Goal: Information Seeking & Learning: Learn about a topic

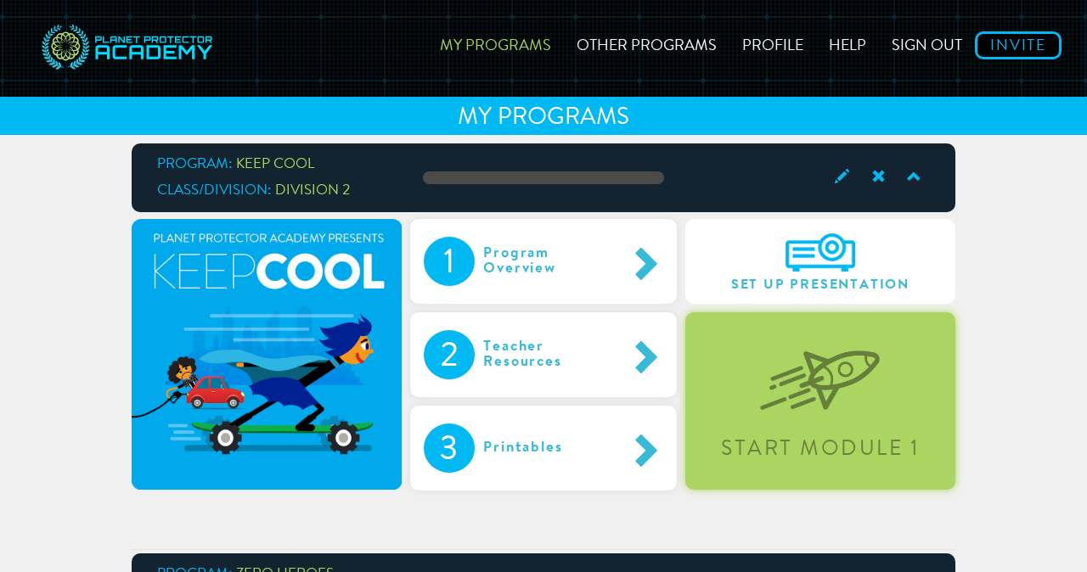
click at [836, 369] on img at bounding box center [820, 366] width 120 height 87
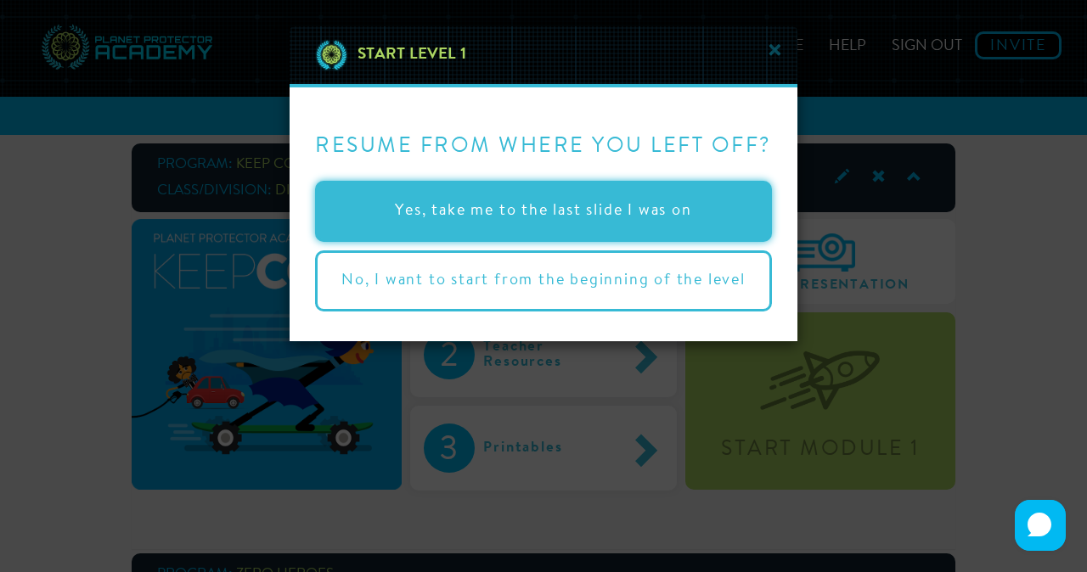
click at [671, 228] on button "Yes, take me to the last slide I was on" at bounding box center [543, 211] width 457 height 61
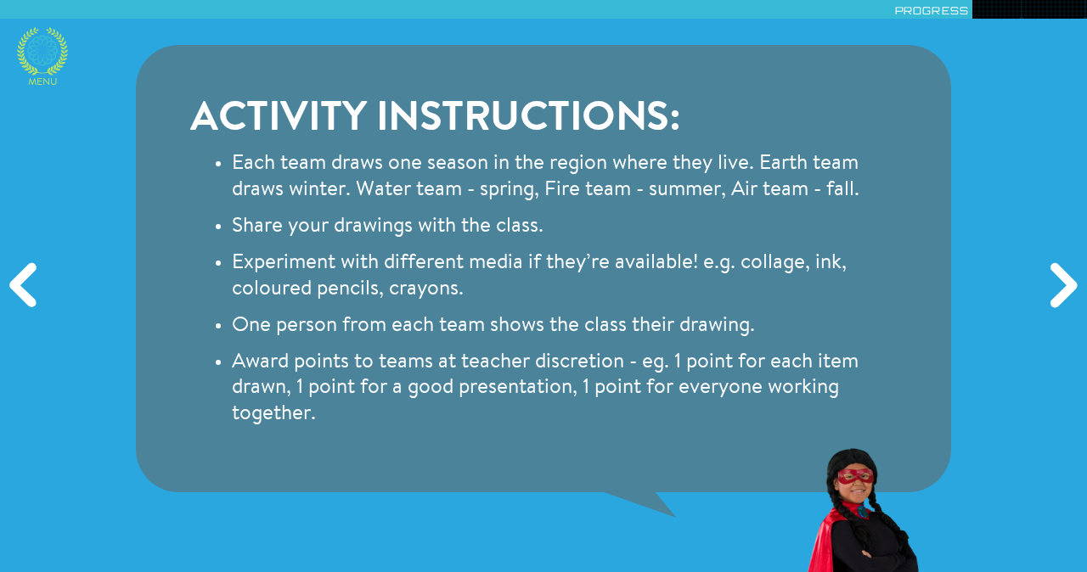
click at [42, 59] on icon at bounding box center [42, 50] width 31 height 31
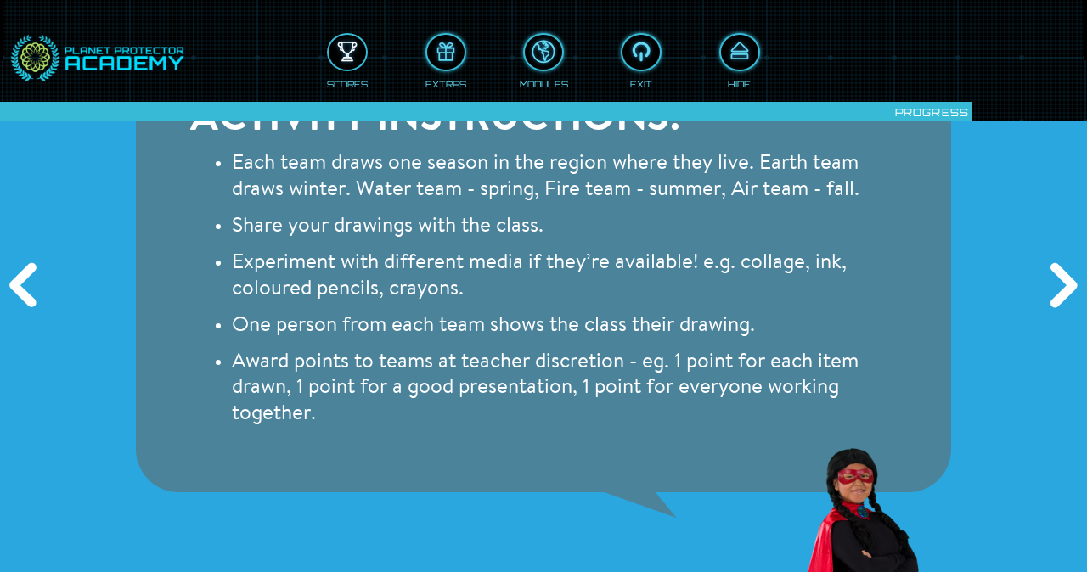
click at [340, 57] on div at bounding box center [347, 52] width 37 height 28
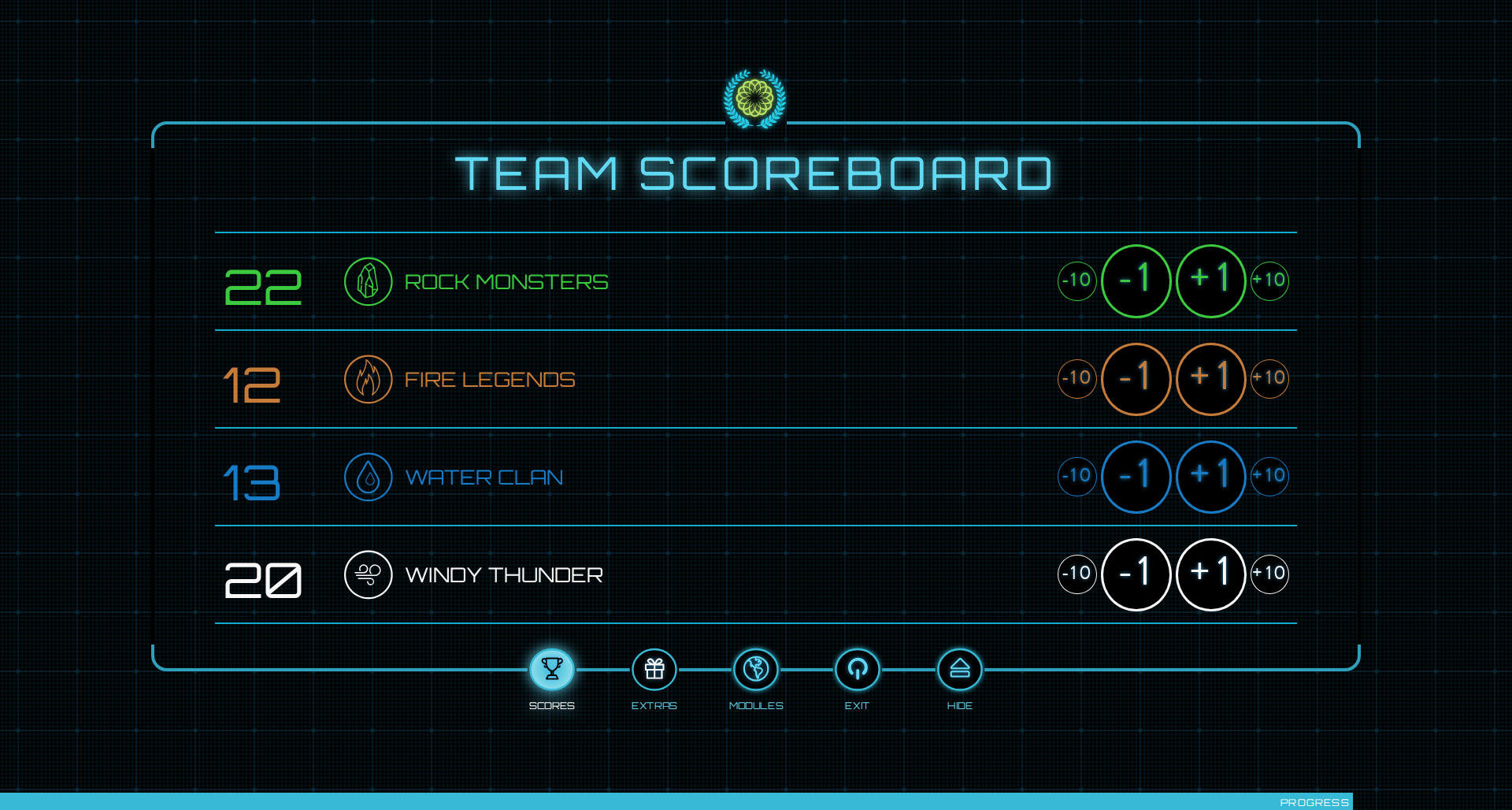
click at [645, 530] on div at bounding box center [654, 670] width 42 height 32
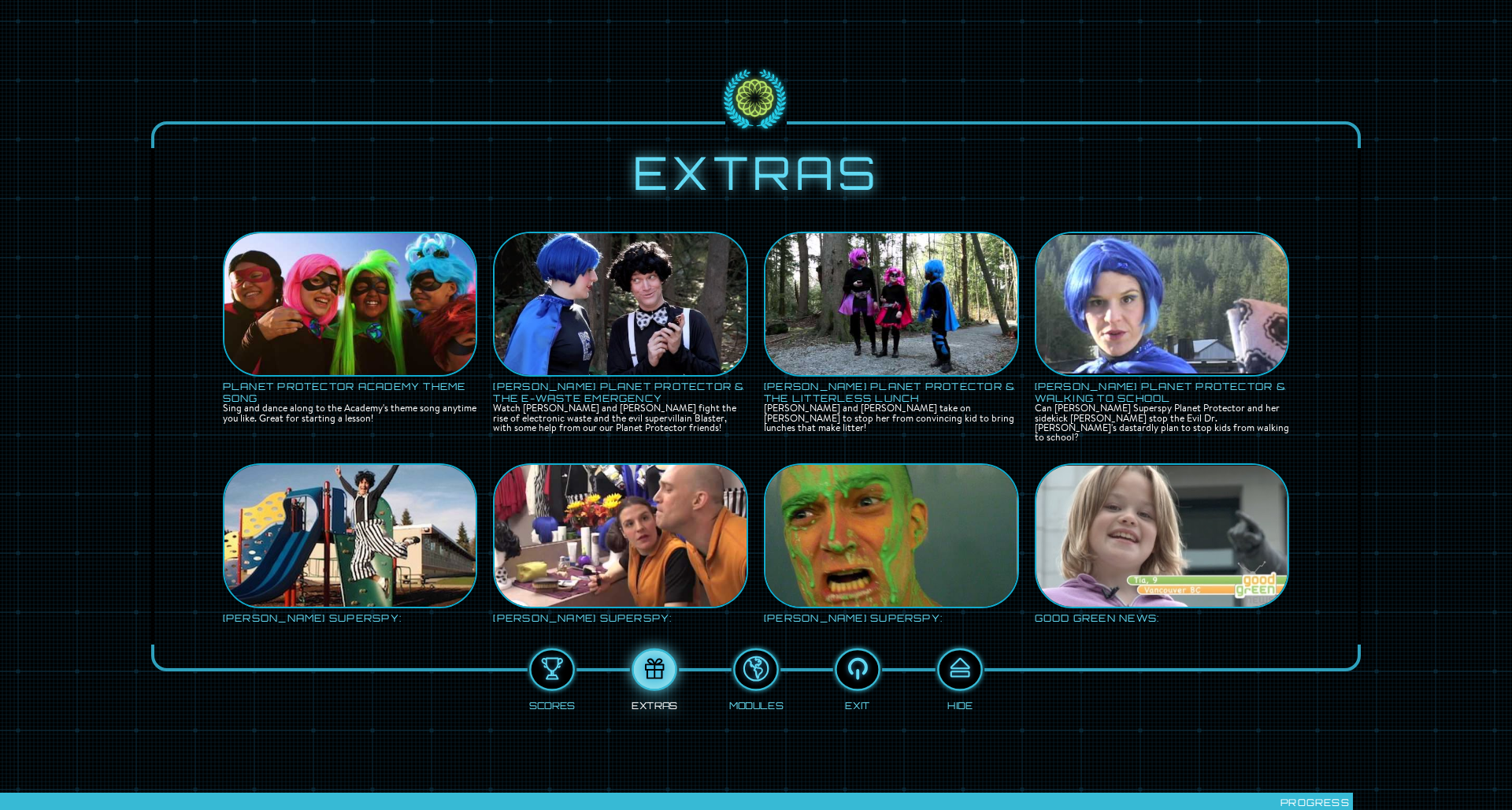
click at [351, 307] on img at bounding box center [351, 304] width 252 height 189
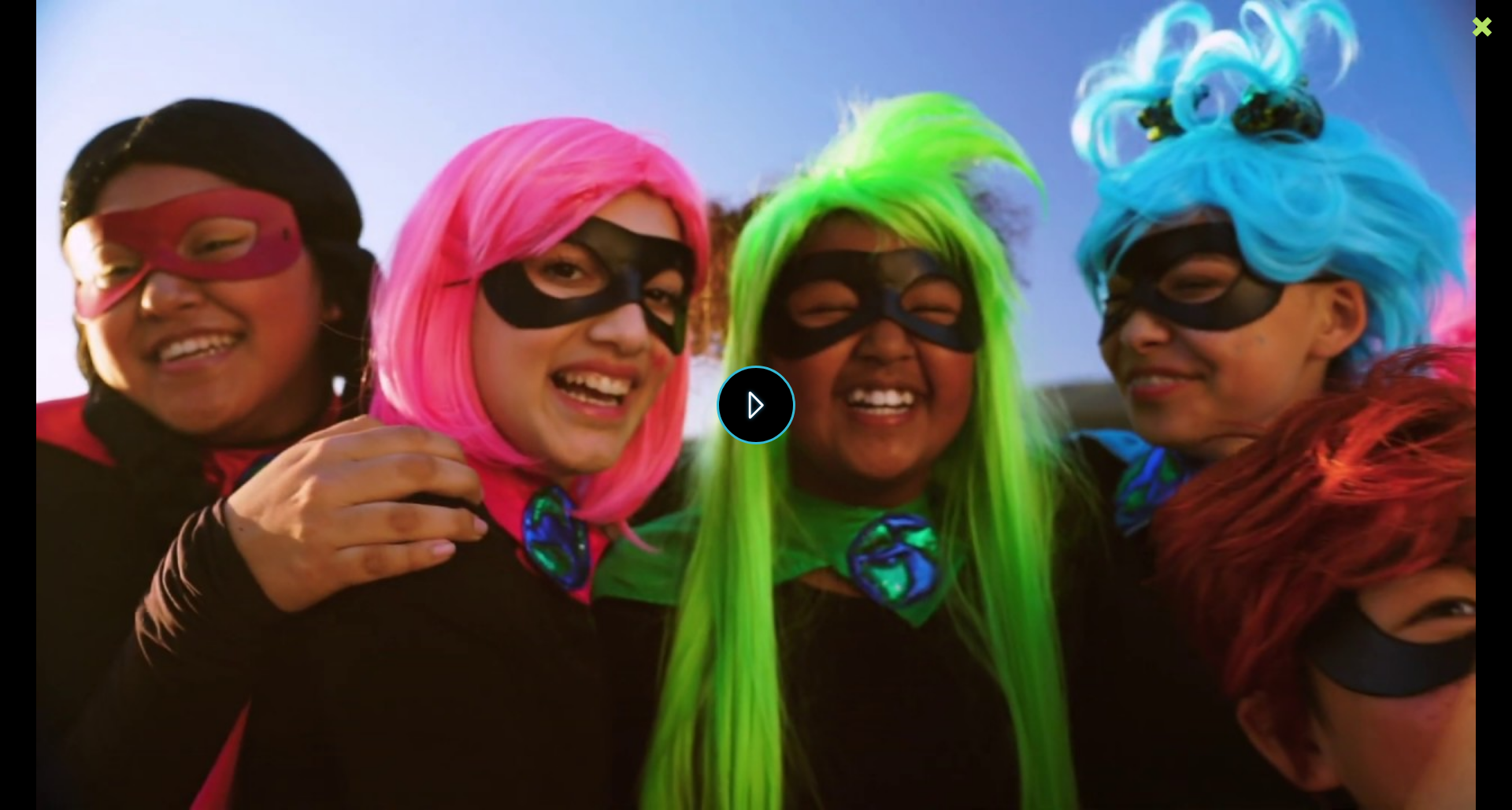
click at [771, 404] on button "Play" at bounding box center [756, 405] width 79 height 79
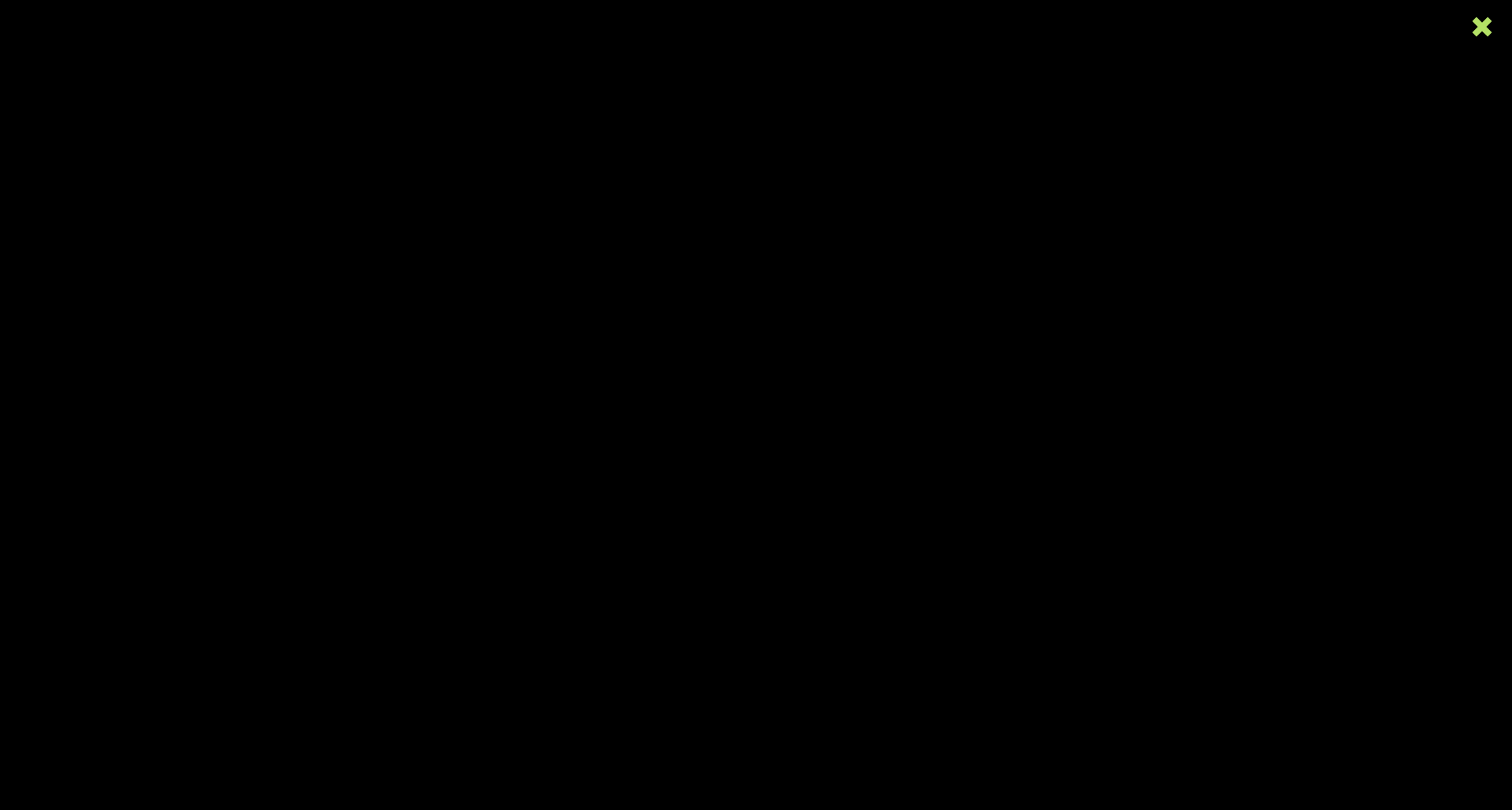
click at [1007, 28] on icon at bounding box center [1481, 26] width 23 height 23
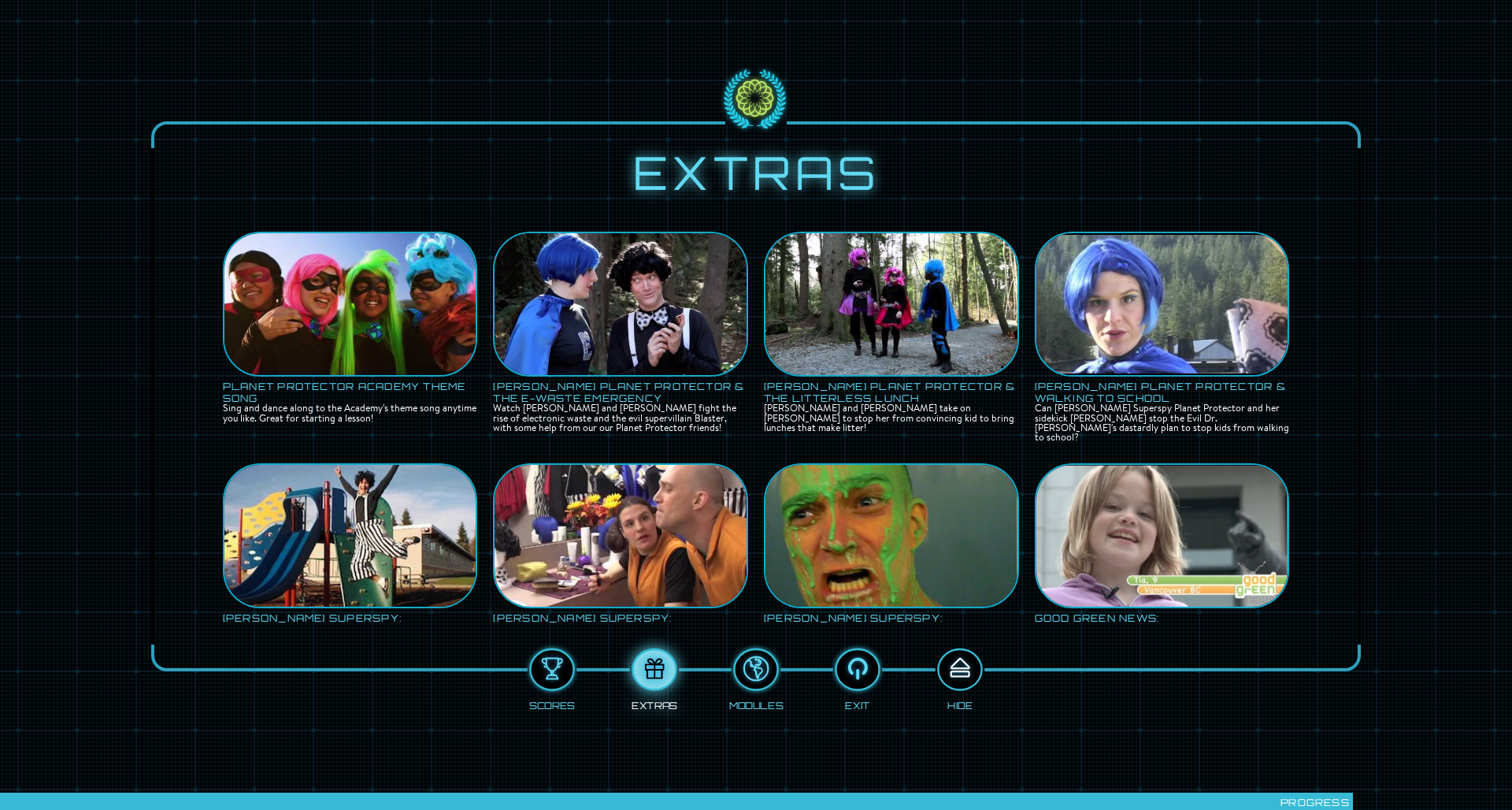
click at [947, 530] on div at bounding box center [959, 670] width 42 height 32
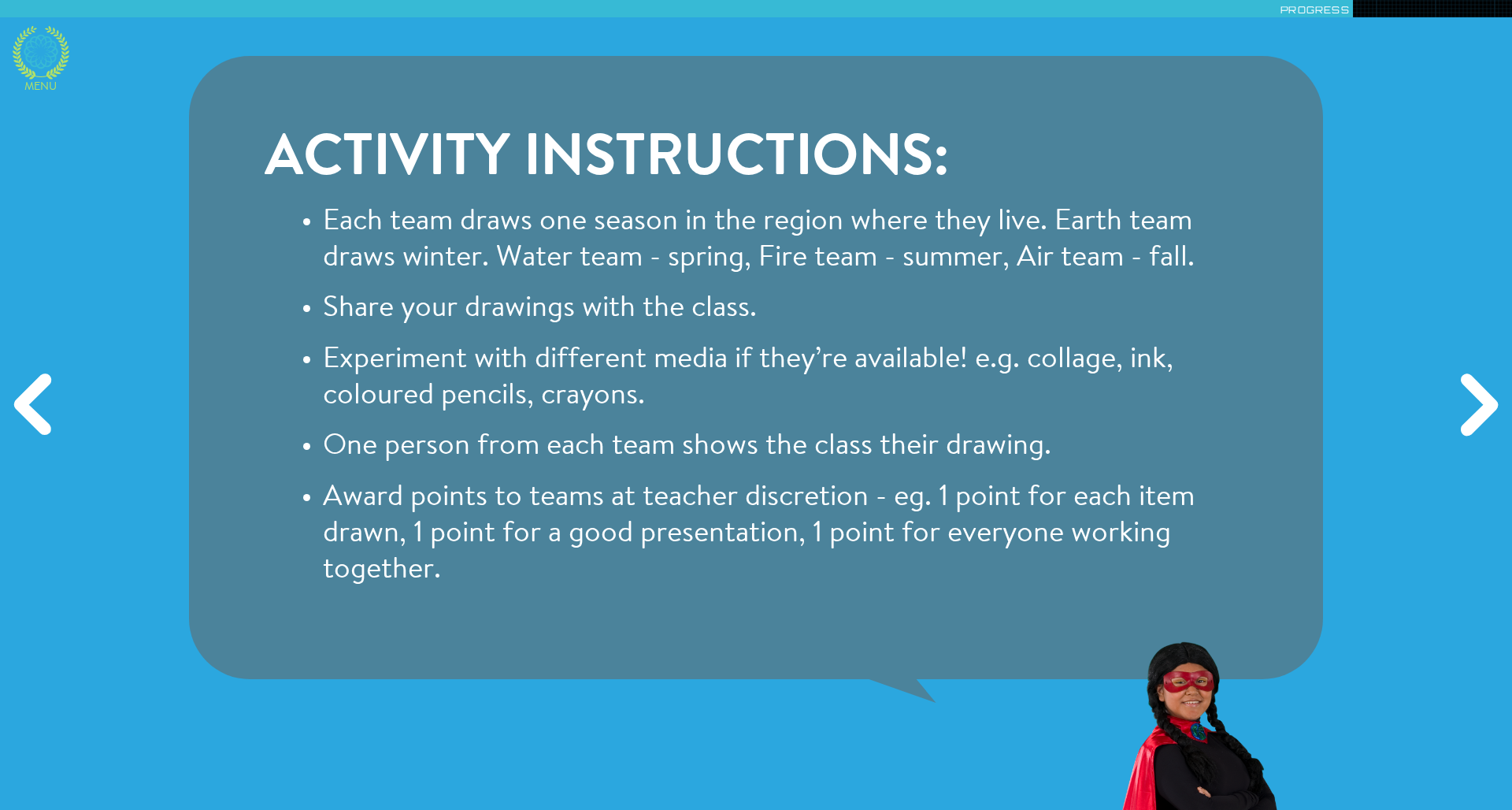
click at [49, 63] on icon at bounding box center [41, 53] width 57 height 54
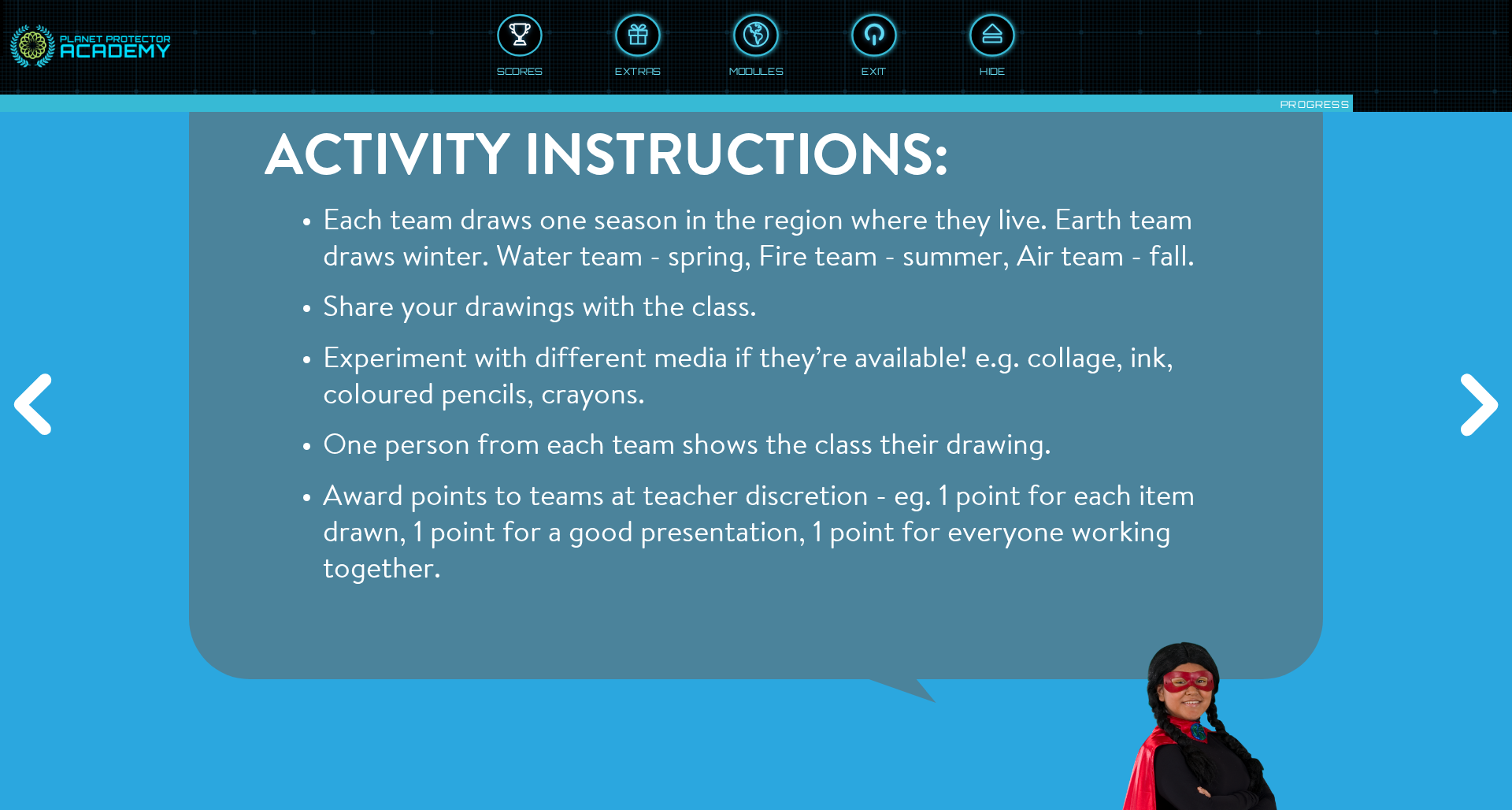
click at [513, 38] on div at bounding box center [519, 35] width 42 height 32
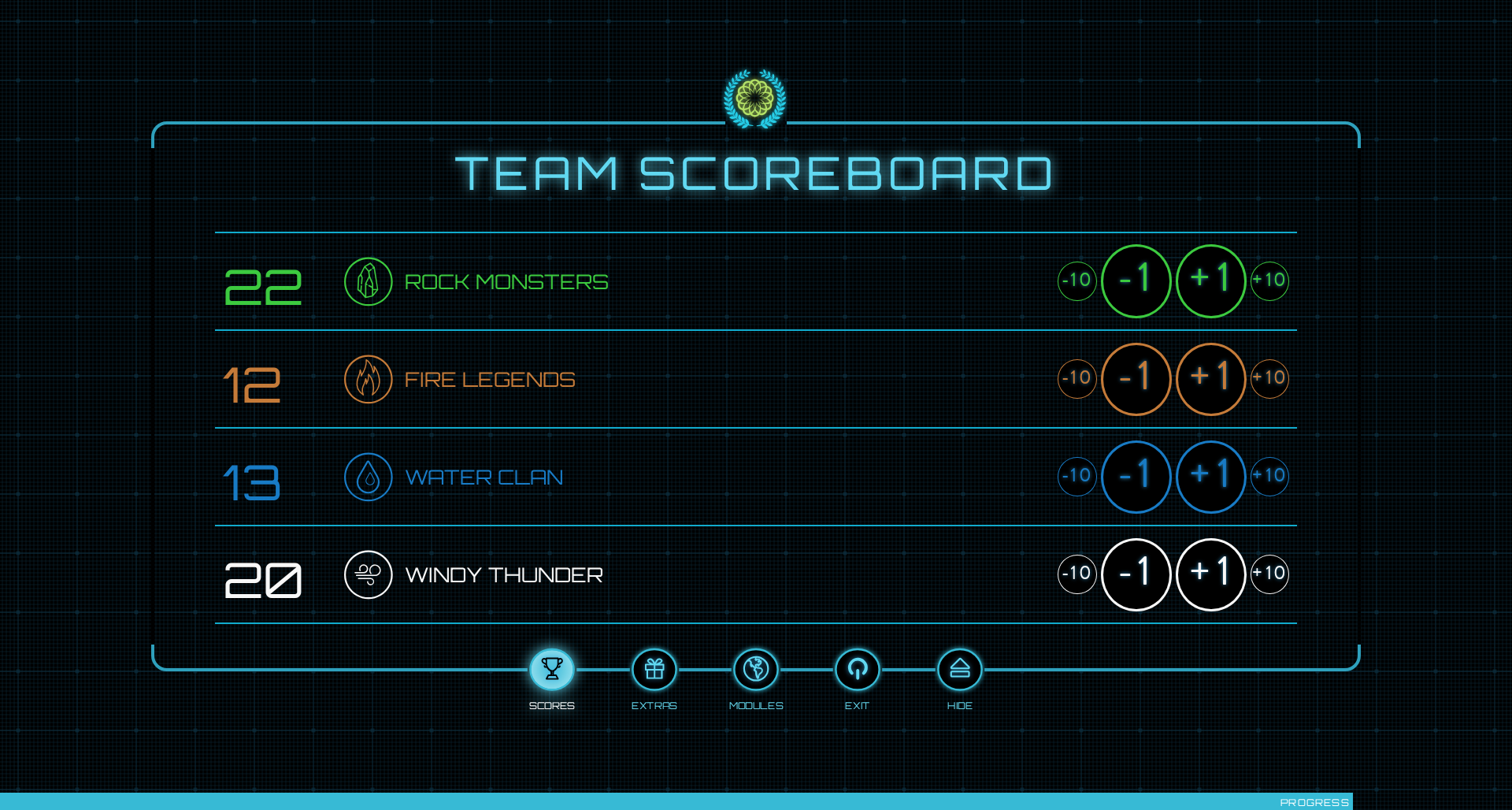
click at [1007, 530] on div "+10" at bounding box center [1270, 574] width 39 height 39
click at [1007, 287] on div "+10" at bounding box center [1270, 281] width 39 height 39
click at [1007, 373] on div "+10" at bounding box center [1270, 379] width 39 height 39
click at [1007, 471] on div "+10" at bounding box center [1270, 476] width 39 height 39
click at [1007, 298] on div "+1" at bounding box center [1211, 280] width 70 height 73
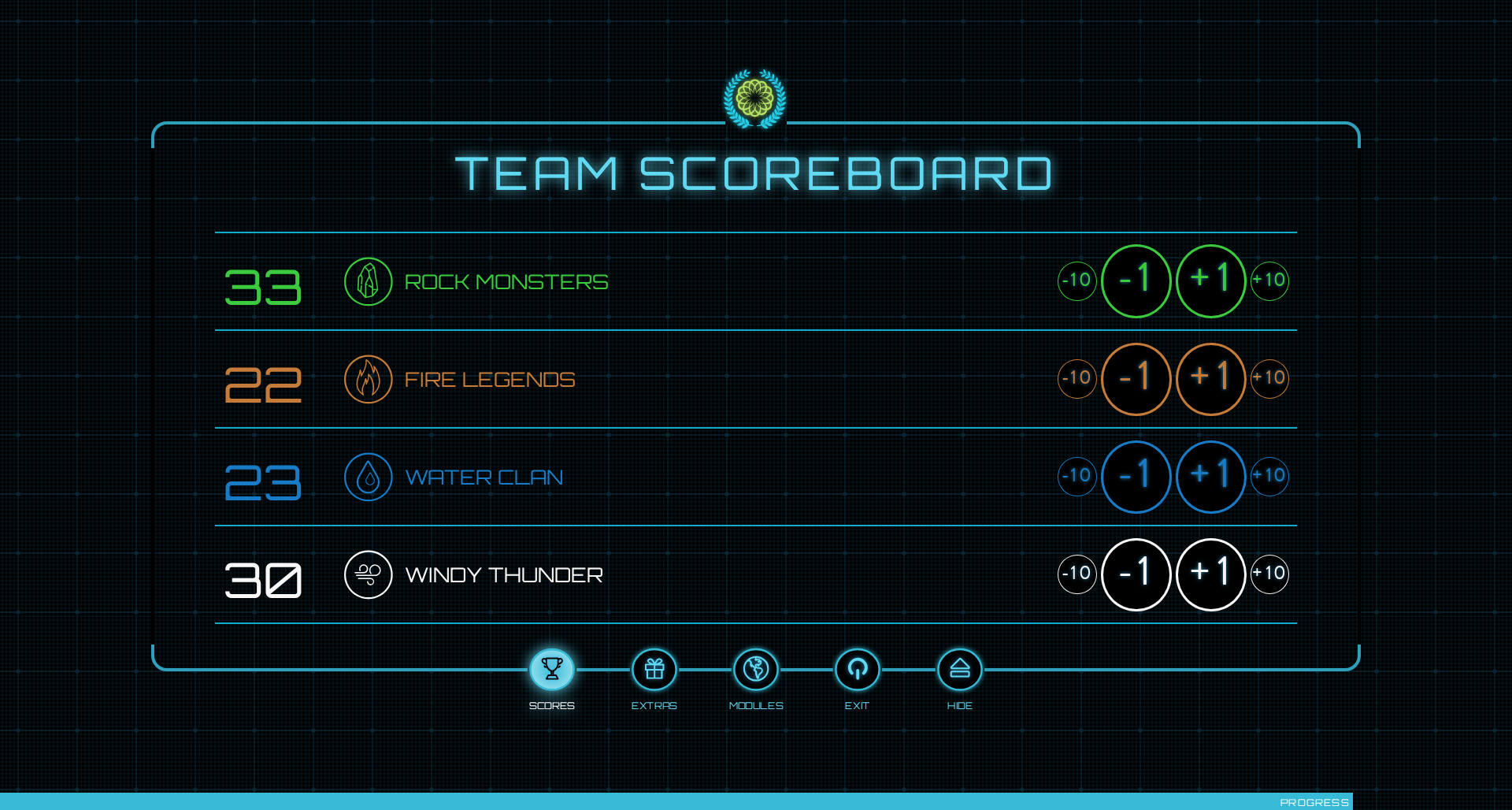
click at [1007, 298] on div "+1" at bounding box center [1211, 280] width 70 height 73
click at [1007, 467] on div "+1" at bounding box center [1211, 477] width 70 height 73
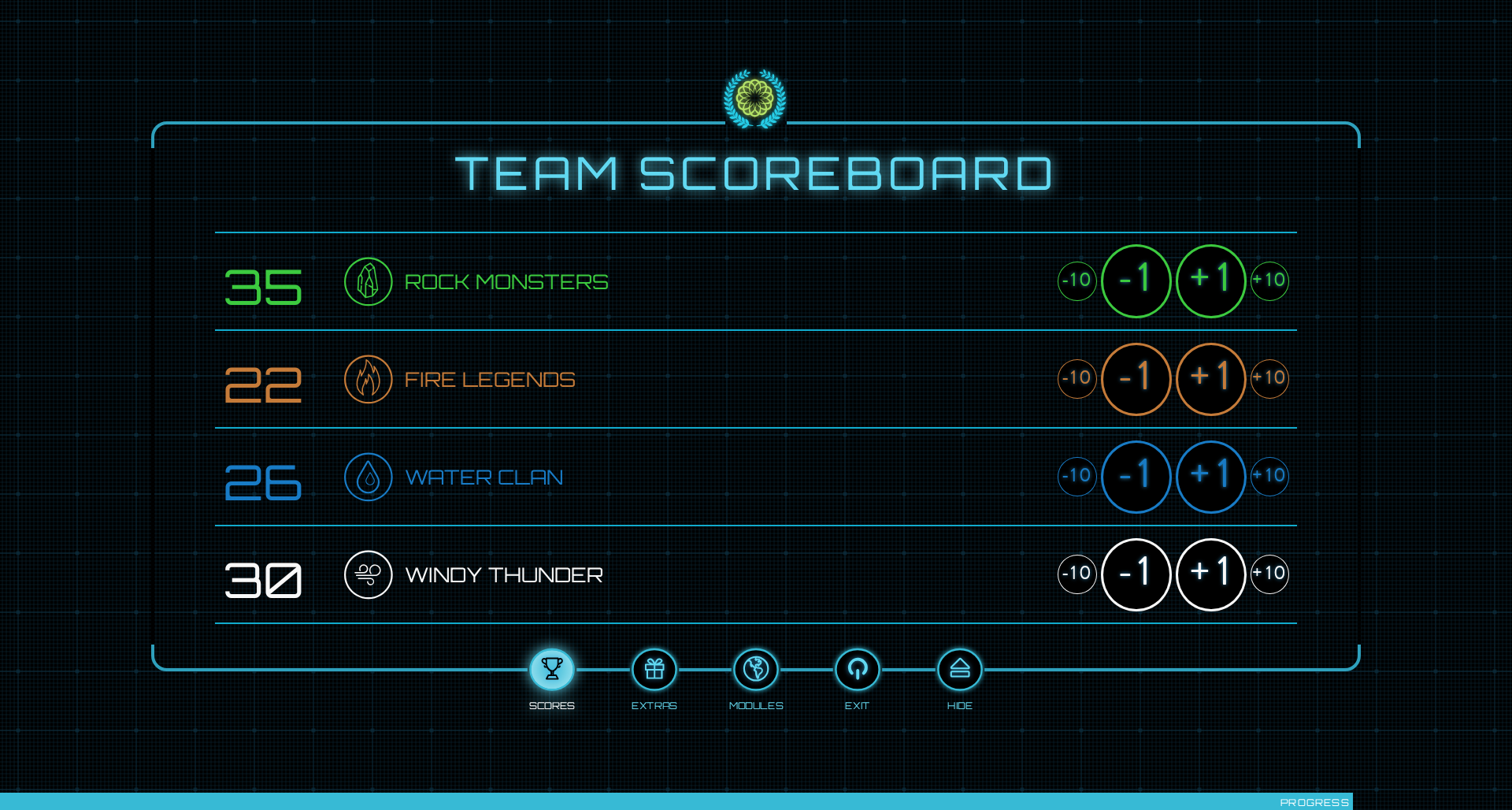
click at [1007, 467] on div "+1" at bounding box center [1211, 477] width 70 height 73
click at [979, 530] on div at bounding box center [959, 670] width 42 height 32
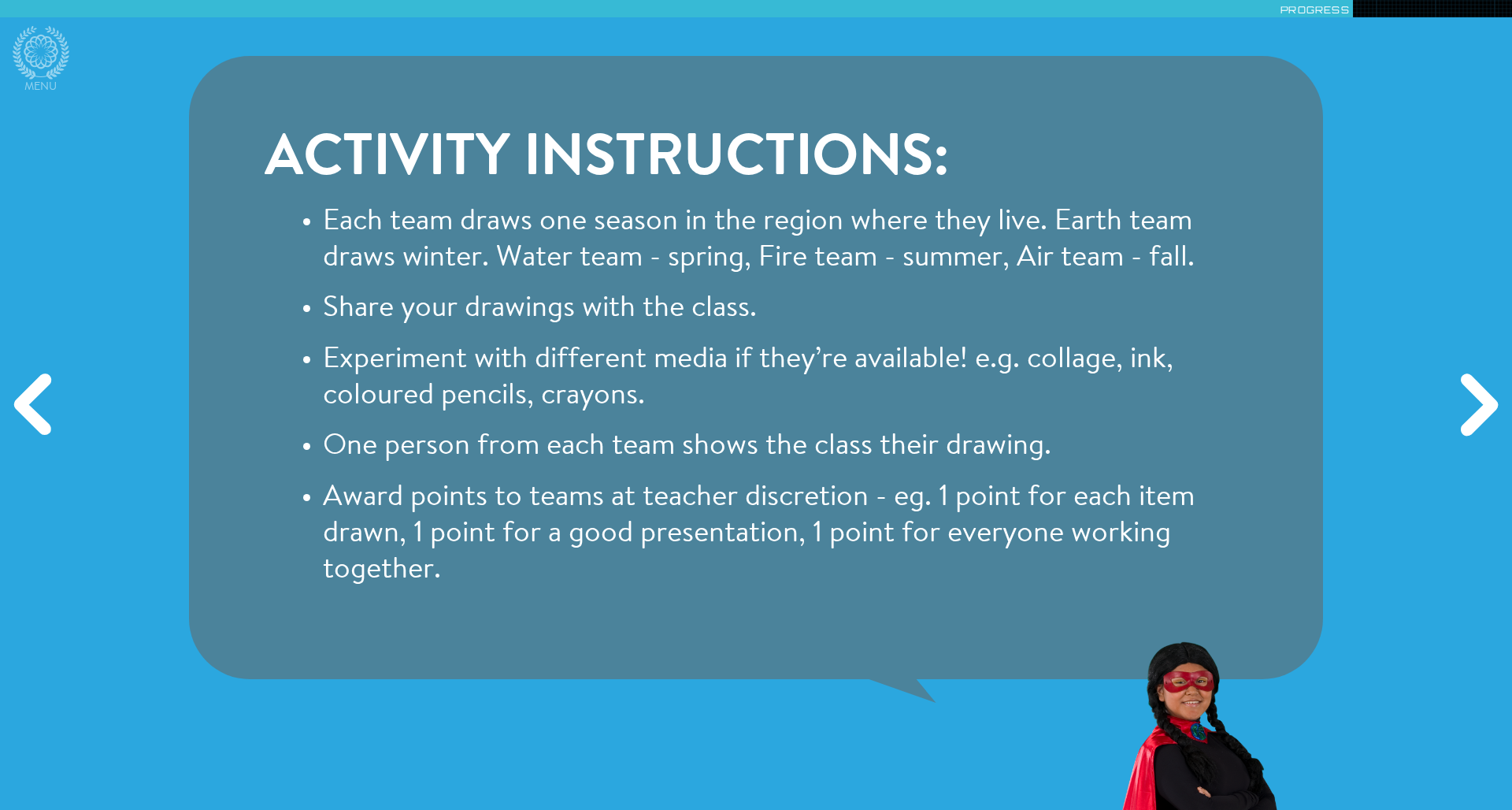
click at [1007, 401] on div "Next" at bounding box center [1476, 405] width 72 height 242
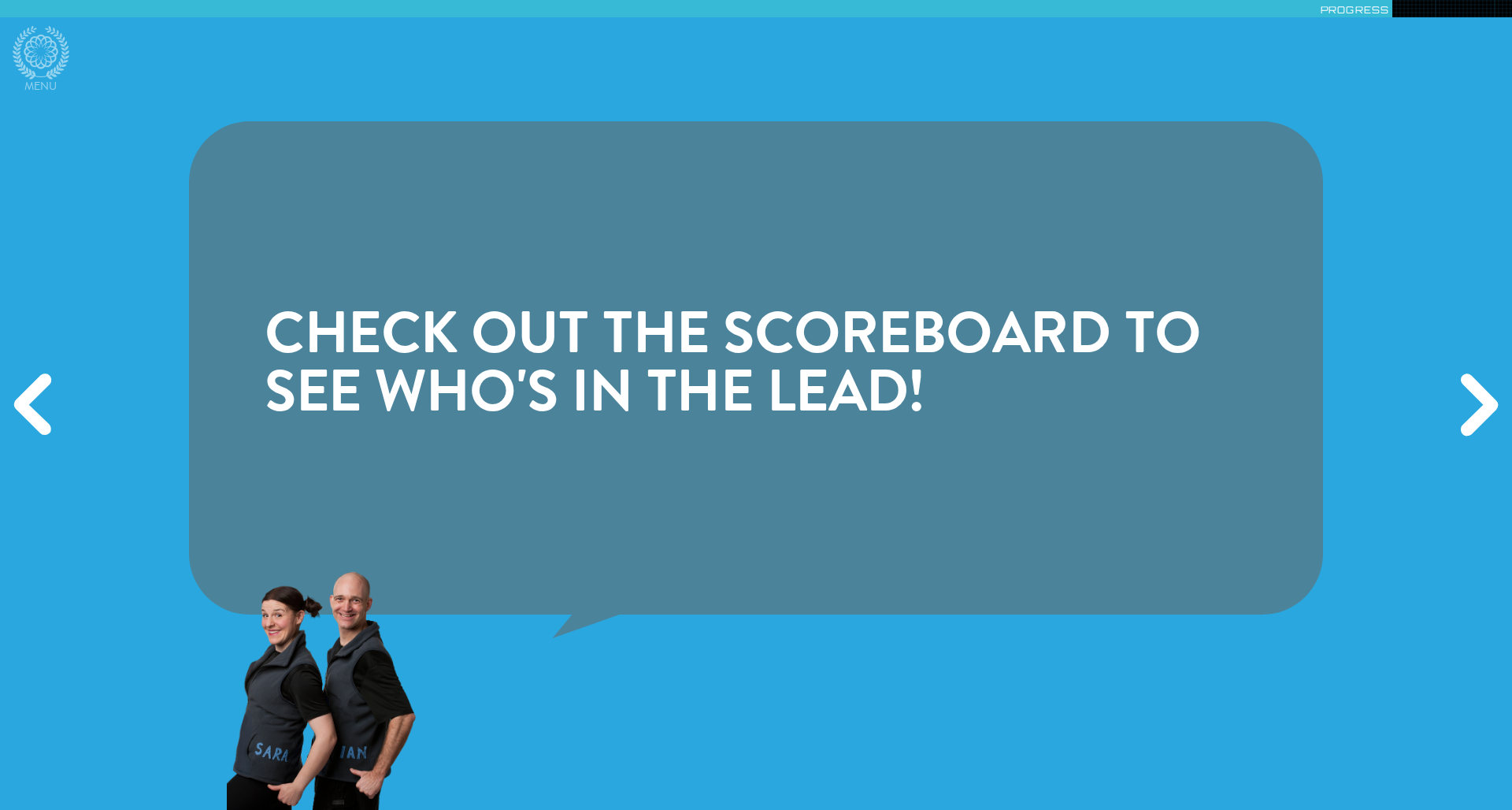
click at [1007, 420] on div "Next" at bounding box center [1476, 405] width 72 height 242
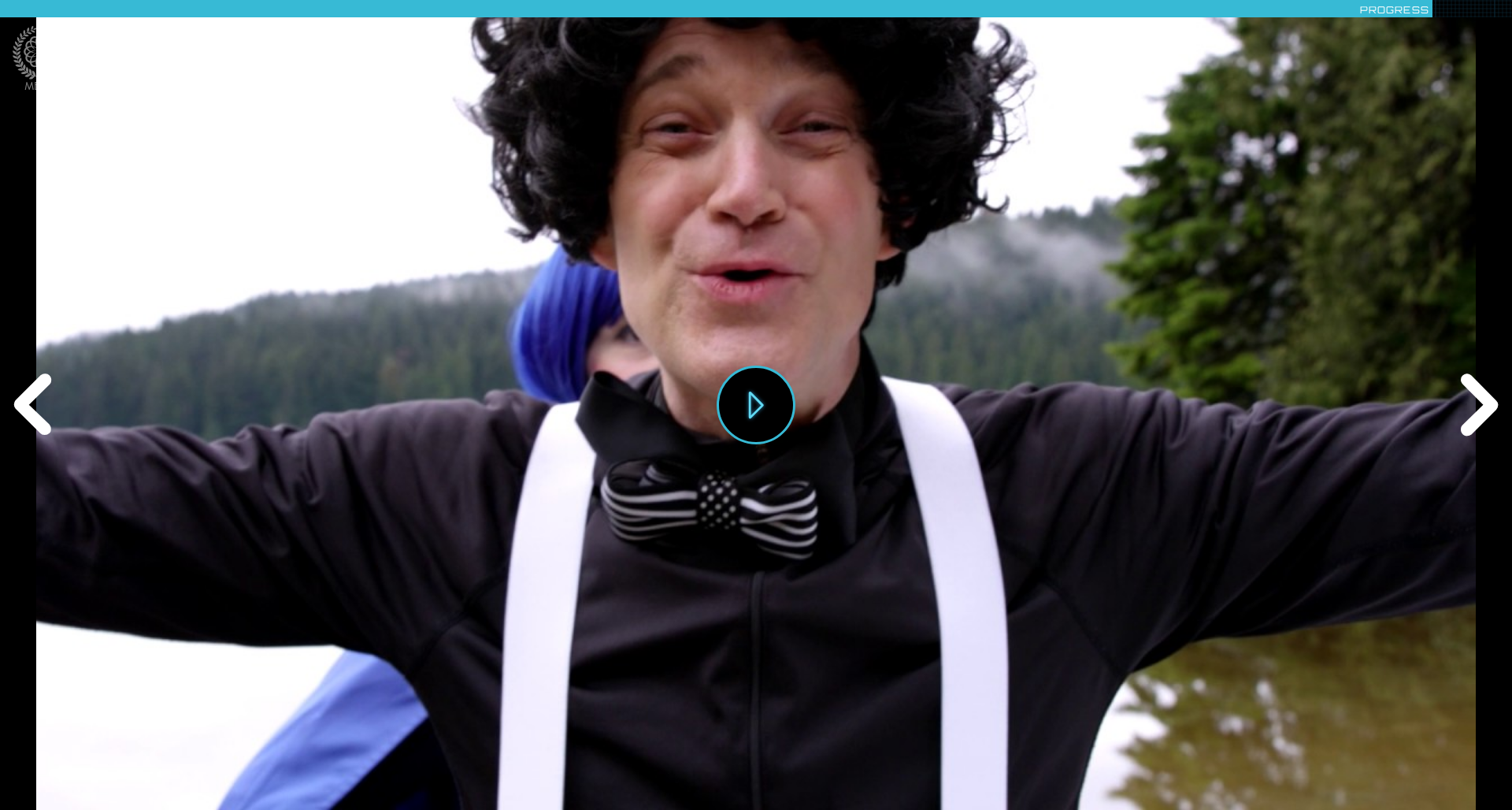
click at [39, 418] on div "Previous" at bounding box center [36, 405] width 72 height 242
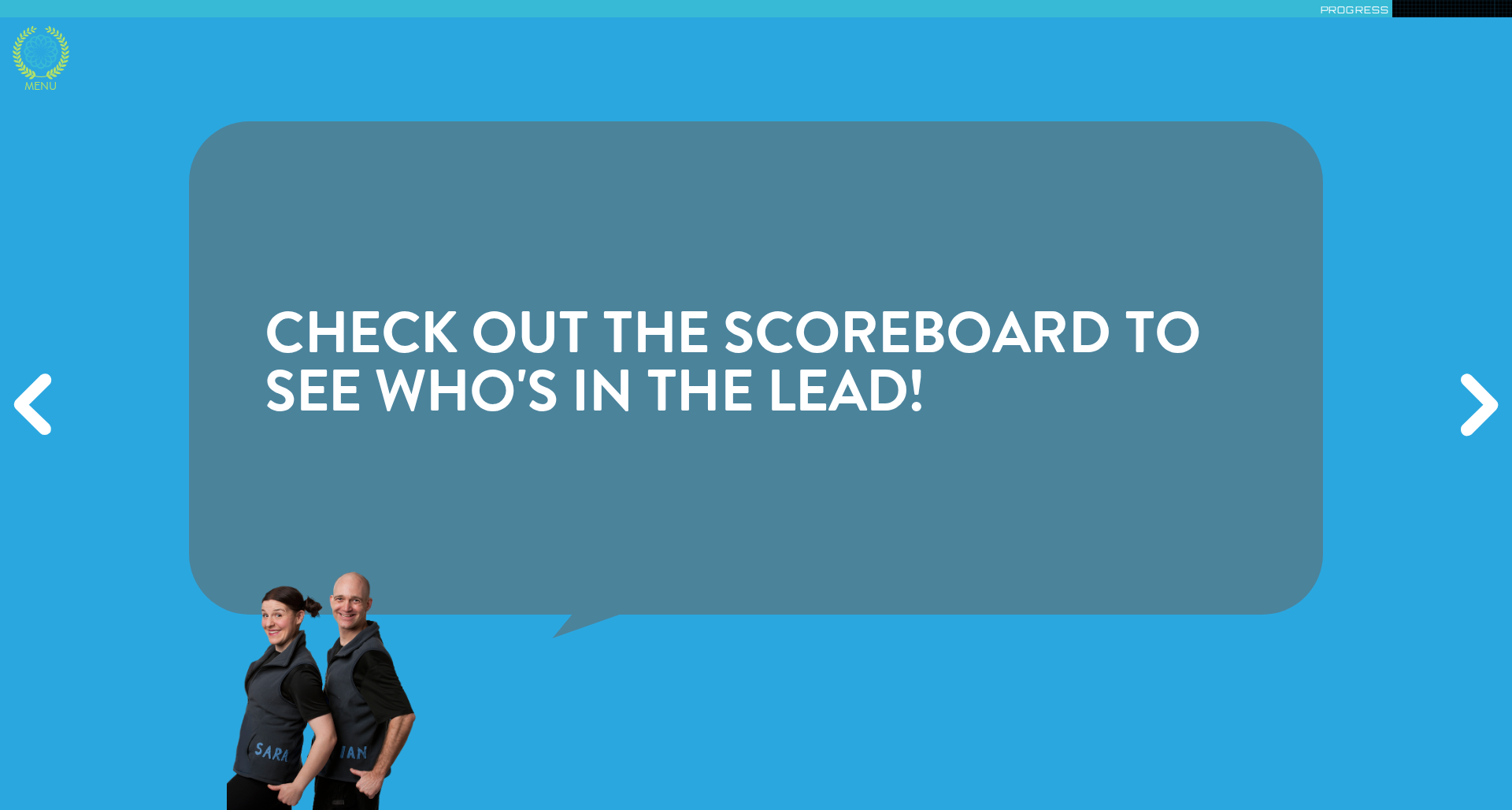
click at [33, 60] on icon at bounding box center [41, 53] width 57 height 54
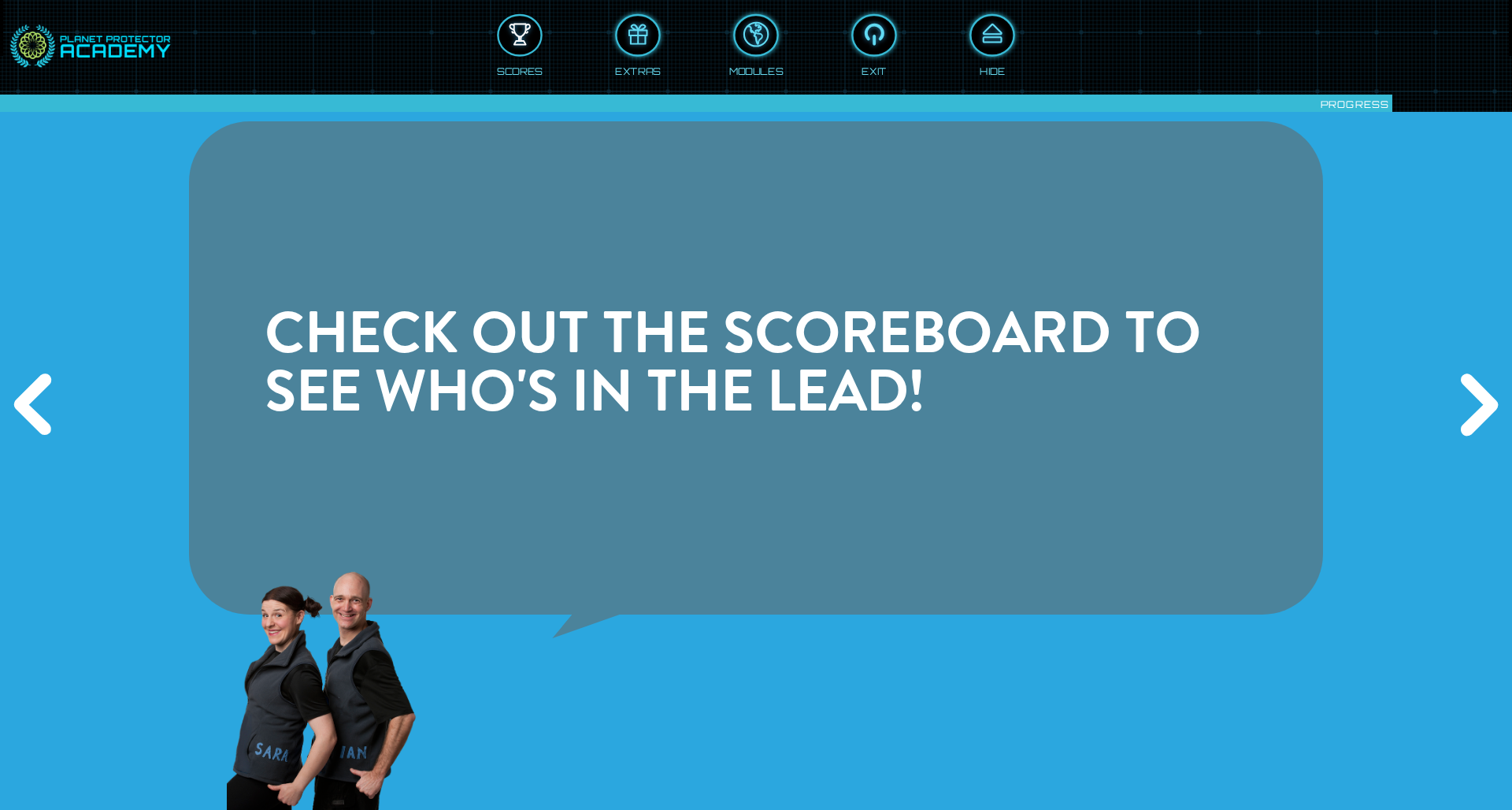
click at [512, 49] on div at bounding box center [519, 35] width 42 height 32
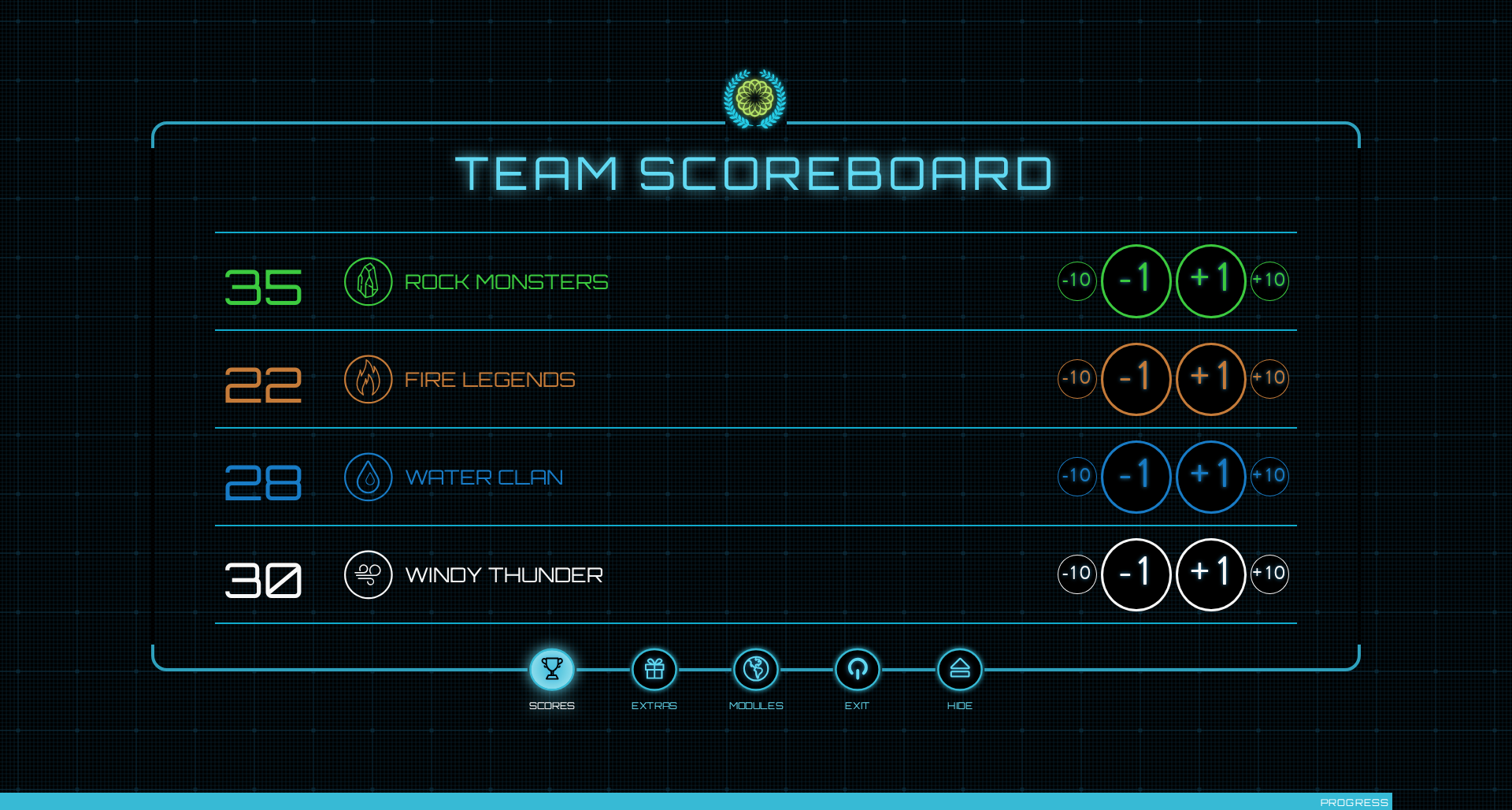
click at [1007, 275] on div "+10" at bounding box center [1270, 281] width 39 height 39
click at [1007, 530] on div "+1" at bounding box center [1211, 574] width 70 height 73
click at [1007, 399] on div "+1" at bounding box center [1211, 379] width 70 height 73
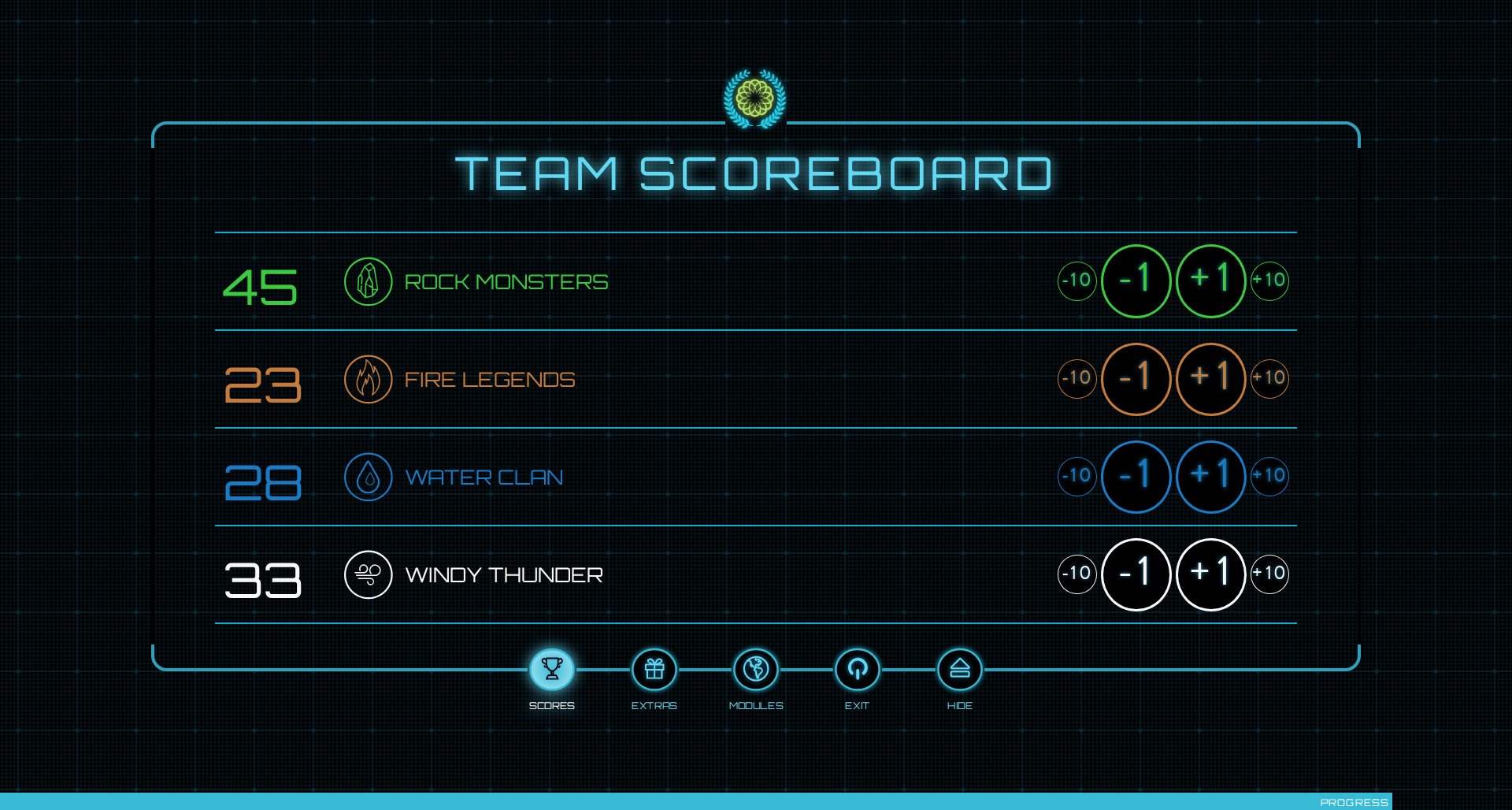
click at [1007, 399] on div "+1" at bounding box center [1211, 379] width 70 height 73
click at [1007, 461] on div "+1" at bounding box center [1211, 477] width 70 height 73
click at [959, 530] on div at bounding box center [959, 670] width 42 height 32
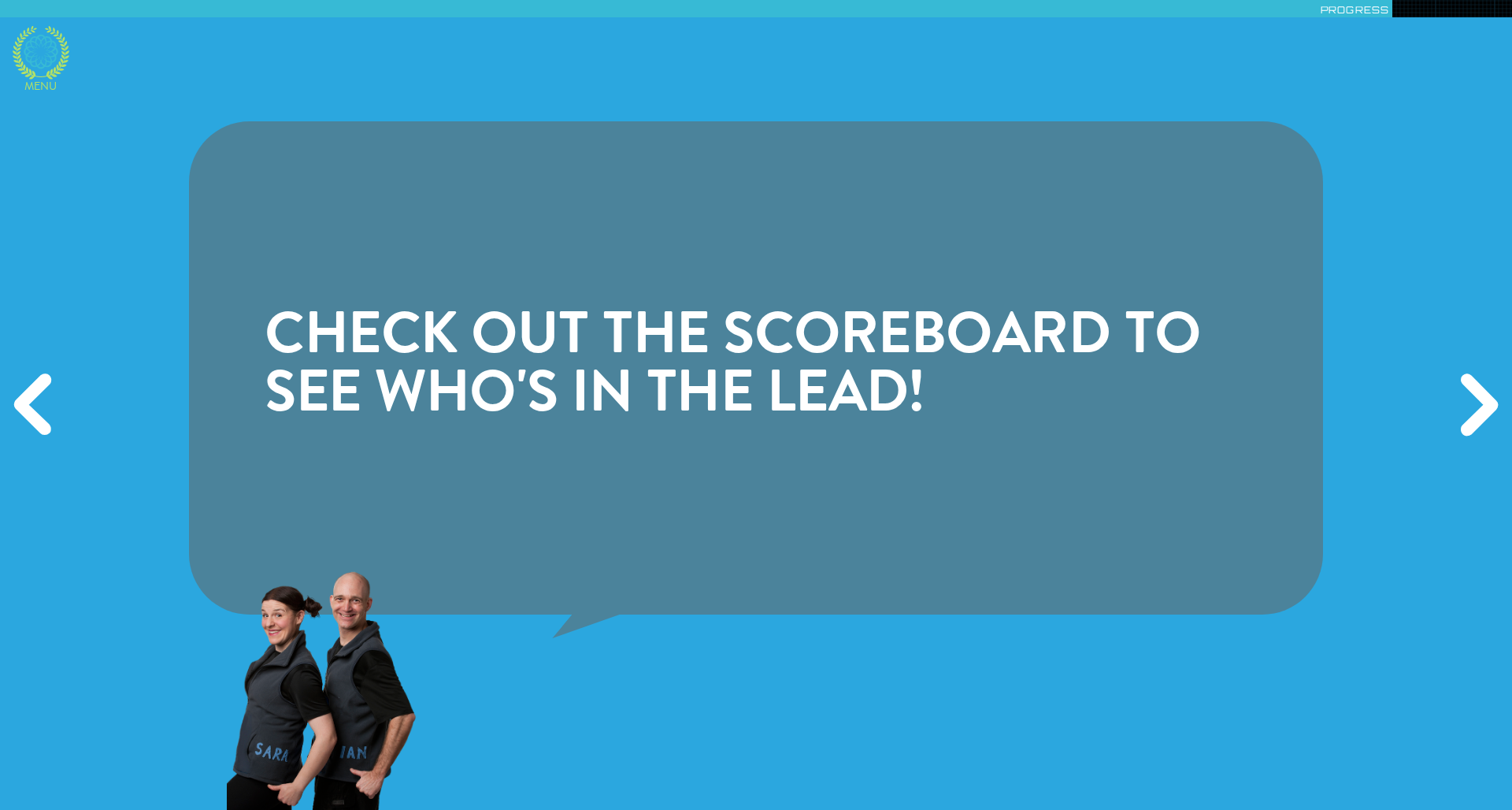
click at [45, 56] on icon at bounding box center [40, 51] width 34 height 34
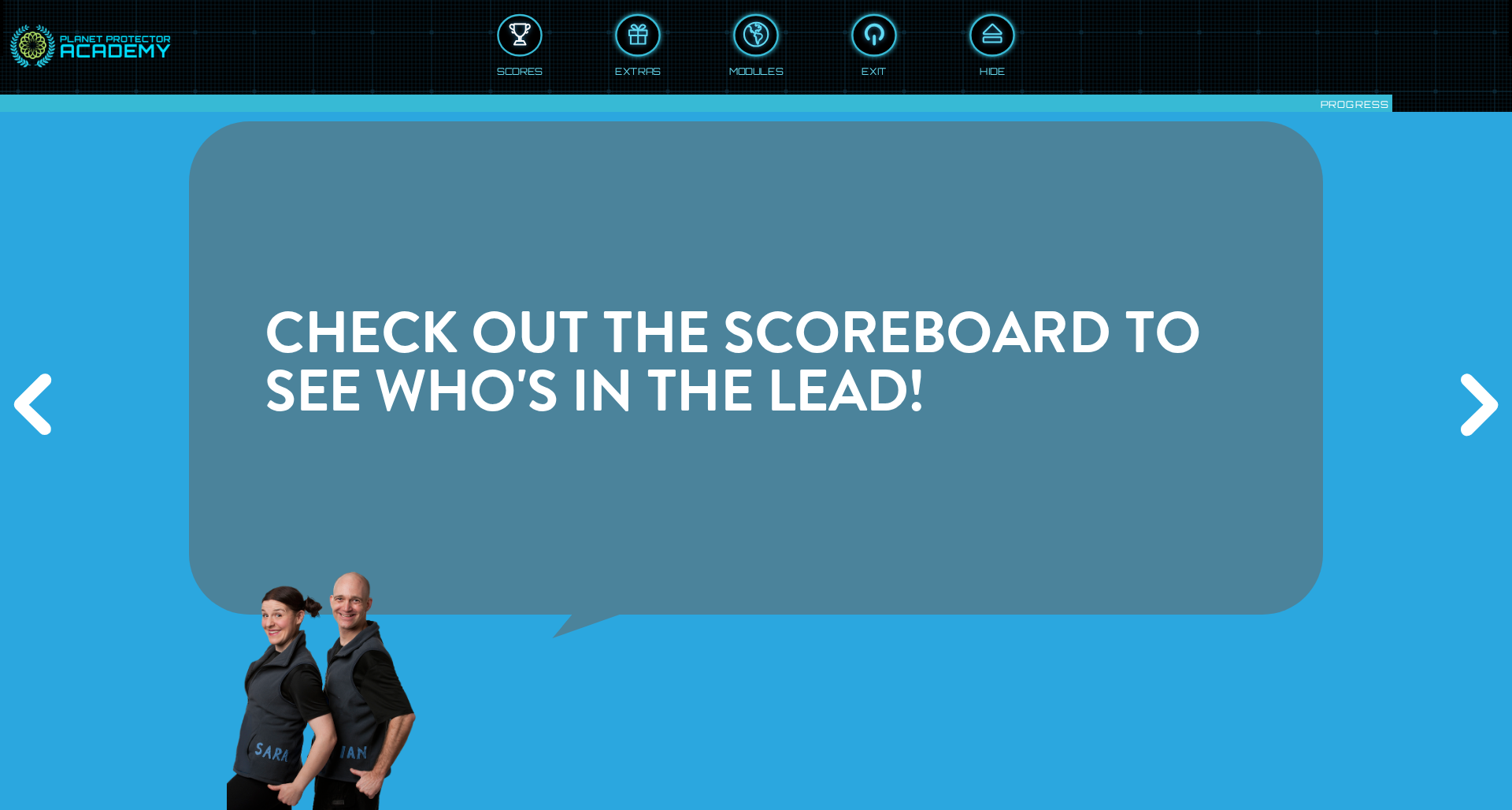
click at [522, 45] on div at bounding box center [519, 35] width 42 height 32
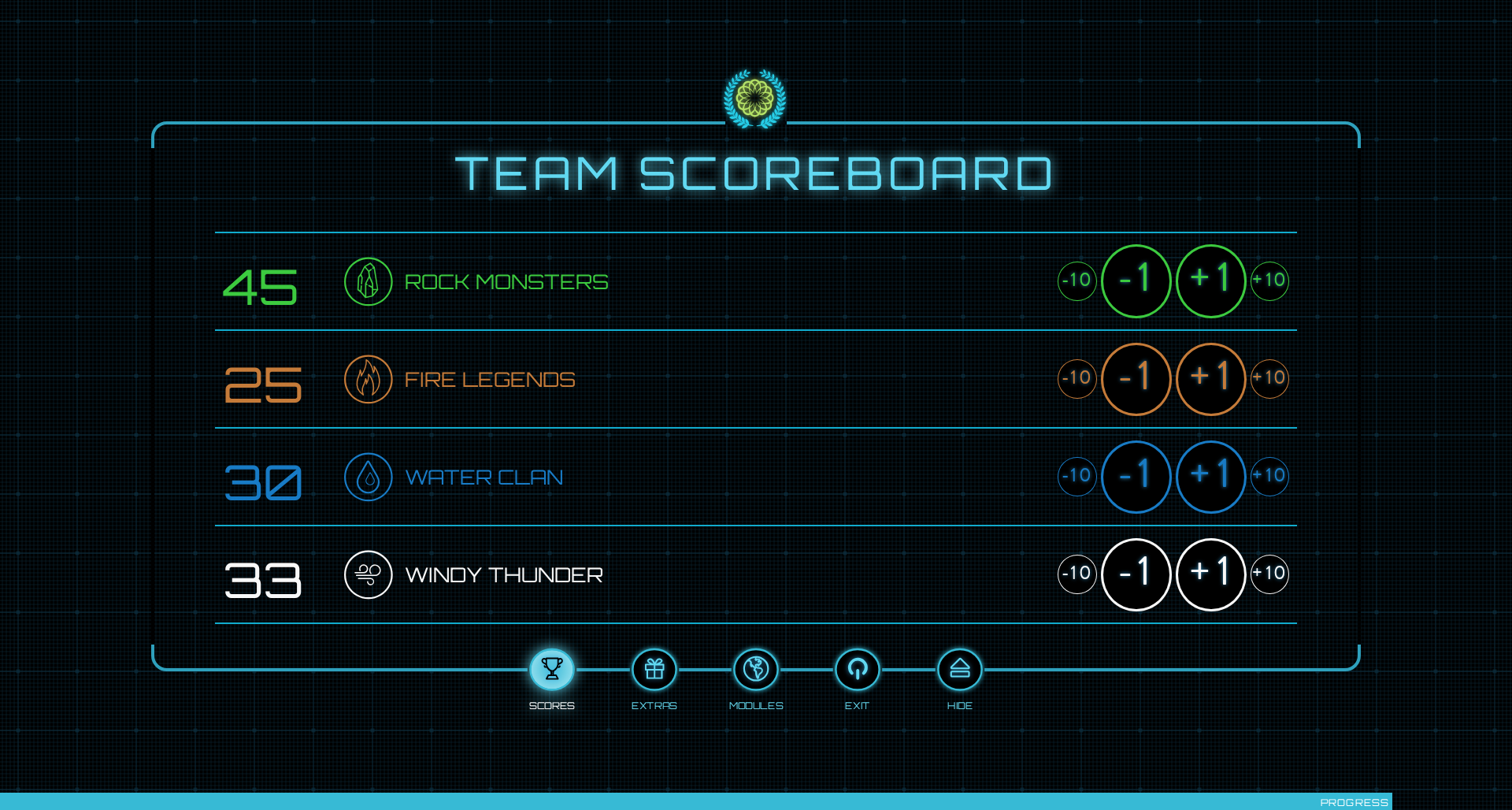
click at [1007, 294] on div "+1" at bounding box center [1211, 280] width 70 height 73
click at [1007, 369] on div "+1" at bounding box center [1211, 379] width 70 height 73
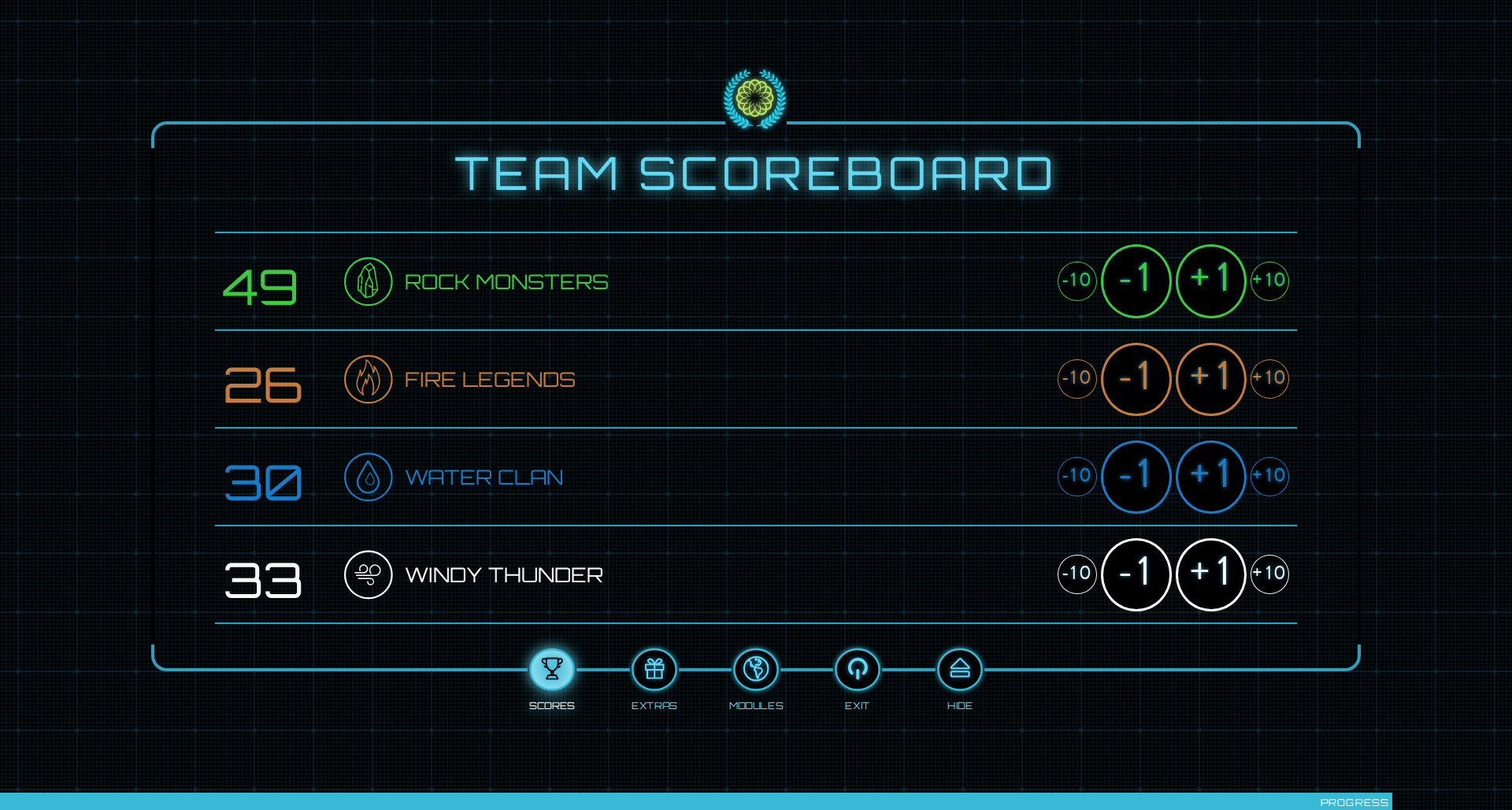
click at [1007, 369] on div "+1" at bounding box center [1211, 379] width 70 height 73
click at [1007, 457] on div "+1" at bounding box center [1211, 477] width 70 height 73
click at [1007, 530] on div "+1" at bounding box center [1211, 574] width 70 height 73
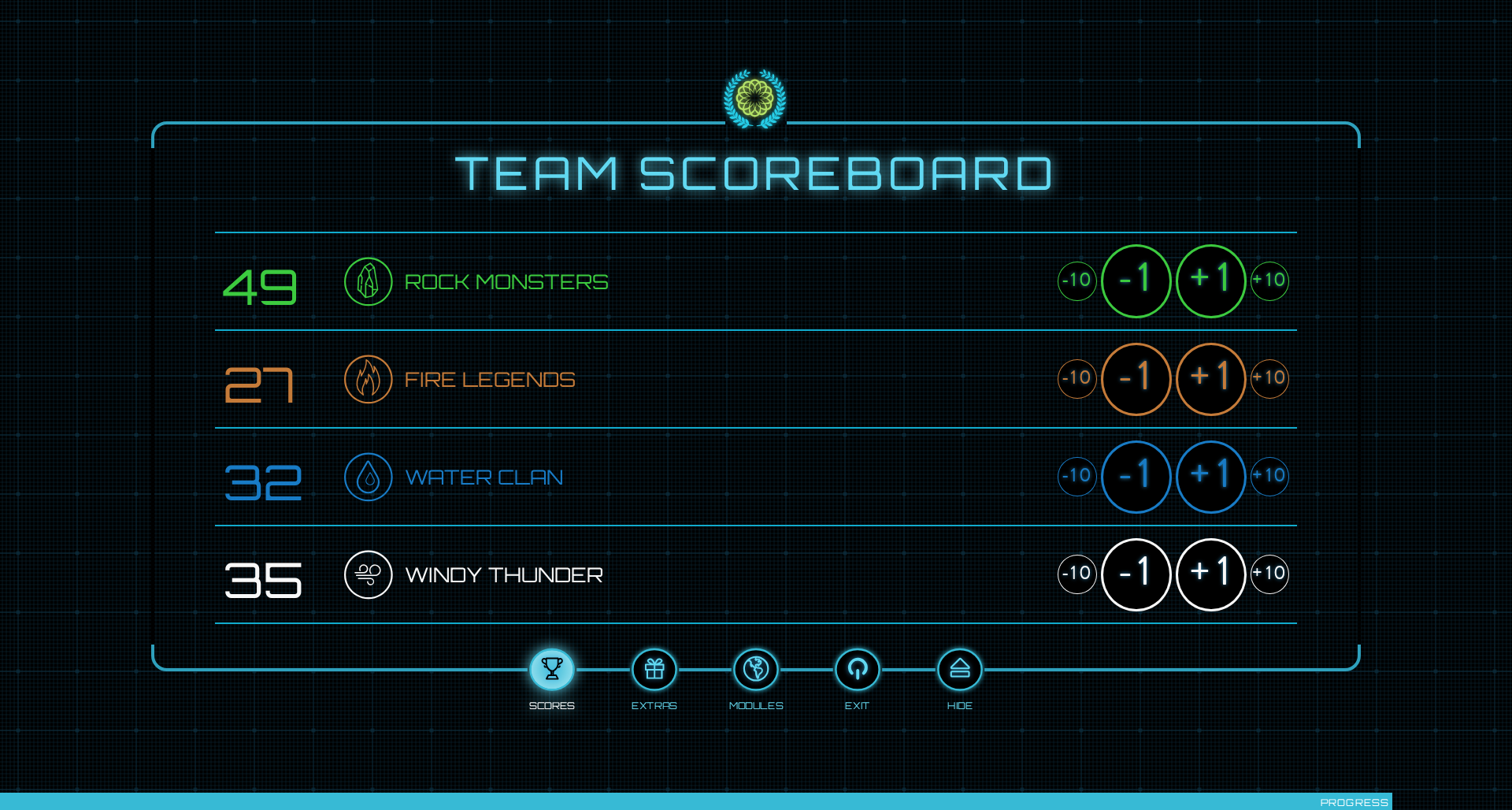
click at [1007, 530] on div "+1" at bounding box center [1211, 574] width 70 height 73
click at [1007, 482] on div "+1" at bounding box center [1211, 477] width 70 height 73
click at [1007, 373] on div "+1" at bounding box center [1211, 379] width 70 height 73
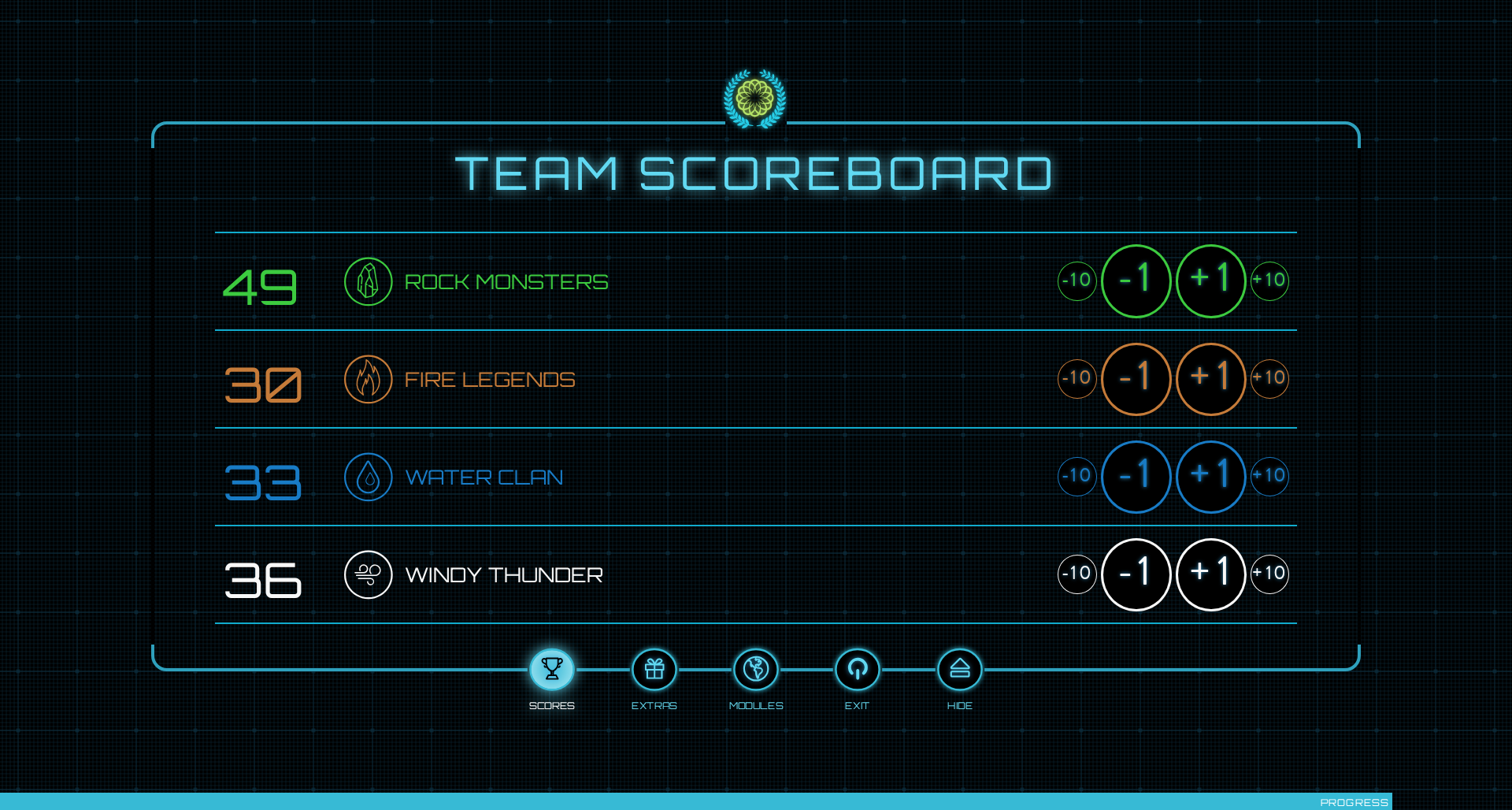
click at [561, 530] on div at bounding box center [552, 670] width 42 height 32
click at [960, 530] on div at bounding box center [959, 670] width 42 height 32
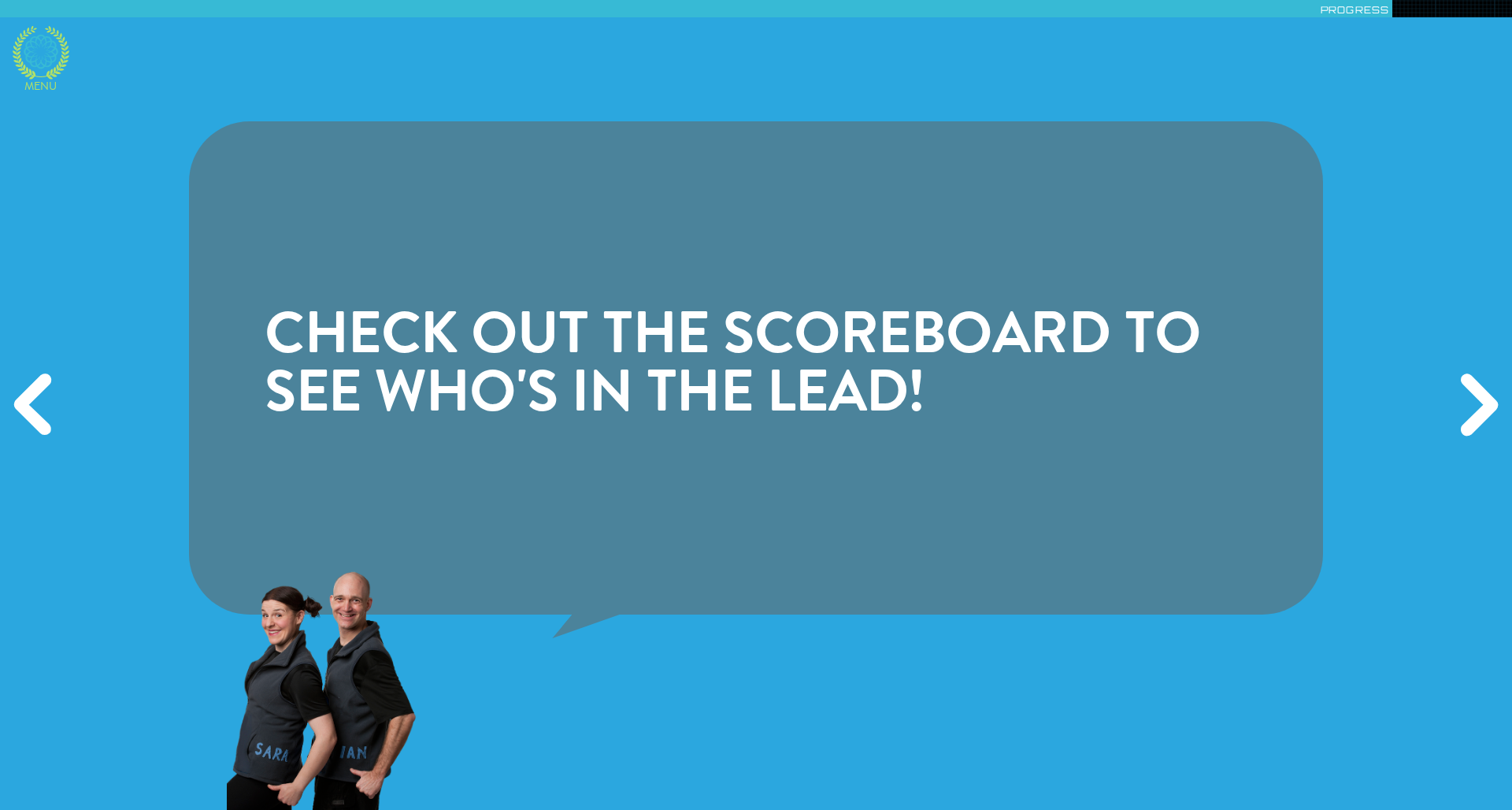
click at [47, 65] on icon at bounding box center [41, 53] width 57 height 54
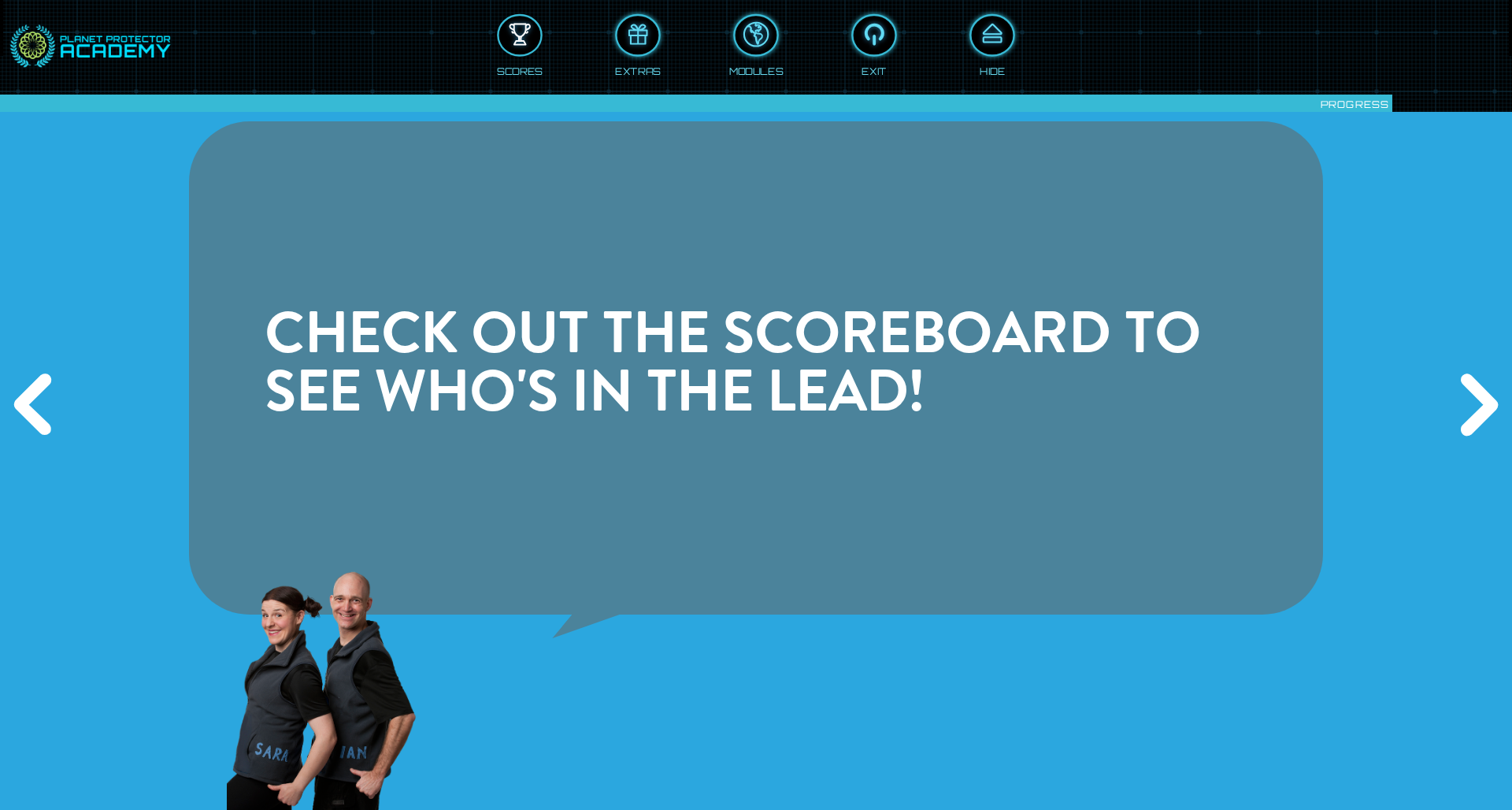
click at [521, 53] on button at bounding box center [519, 34] width 45 height 43
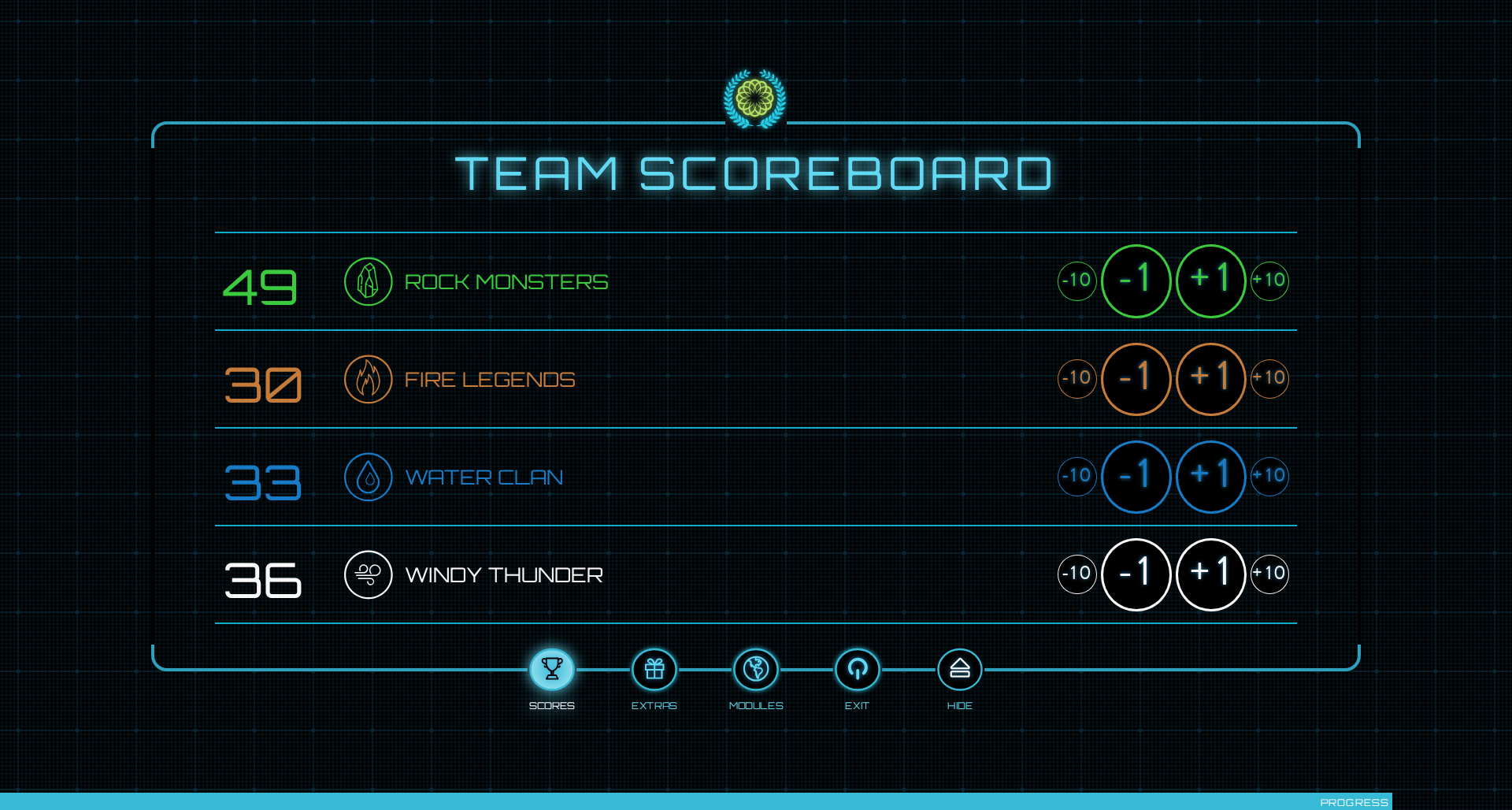
click at [951, 530] on div at bounding box center [959, 670] width 42 height 32
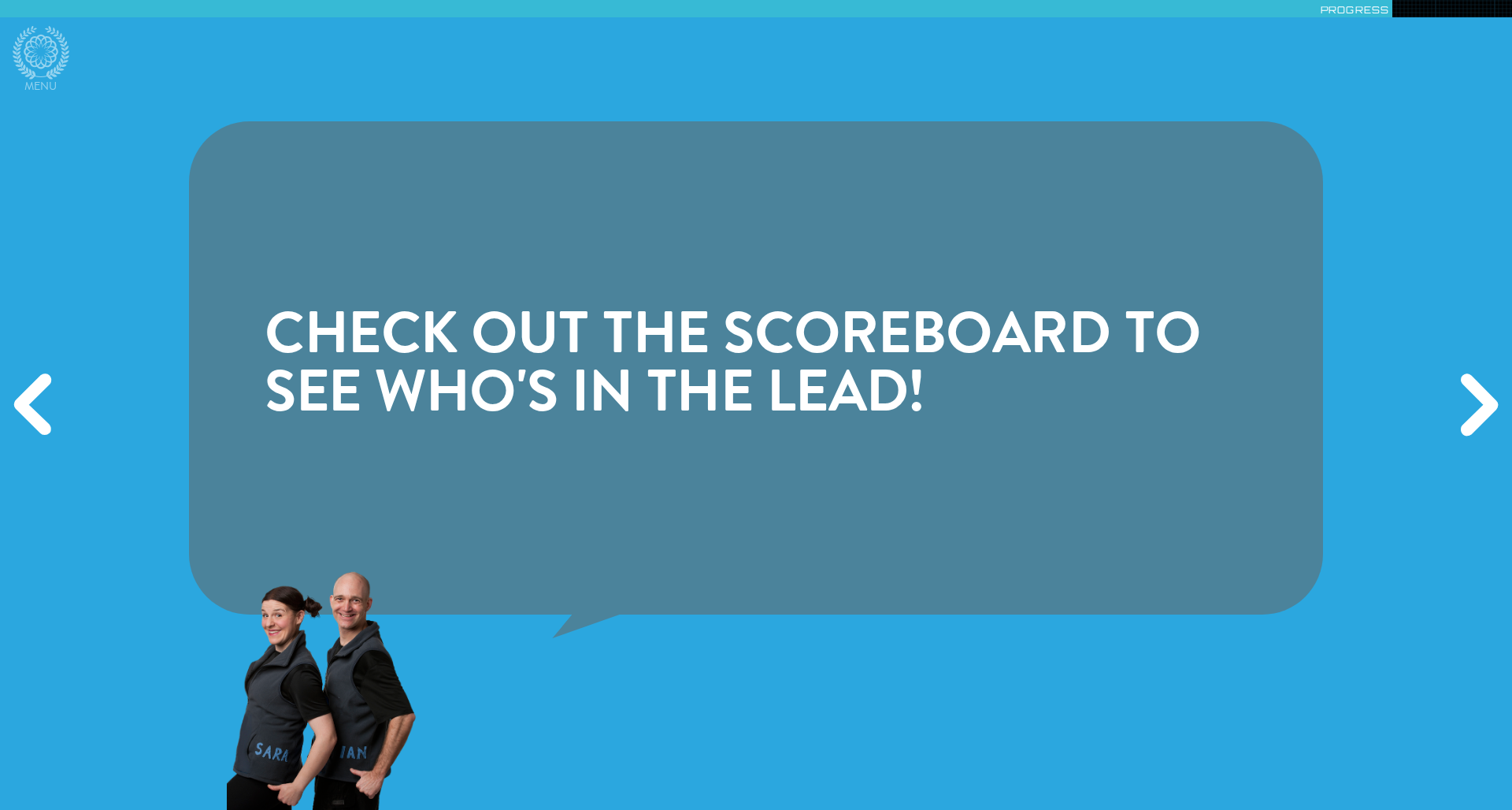
click at [1007, 409] on div "Next" at bounding box center [1476, 405] width 72 height 242
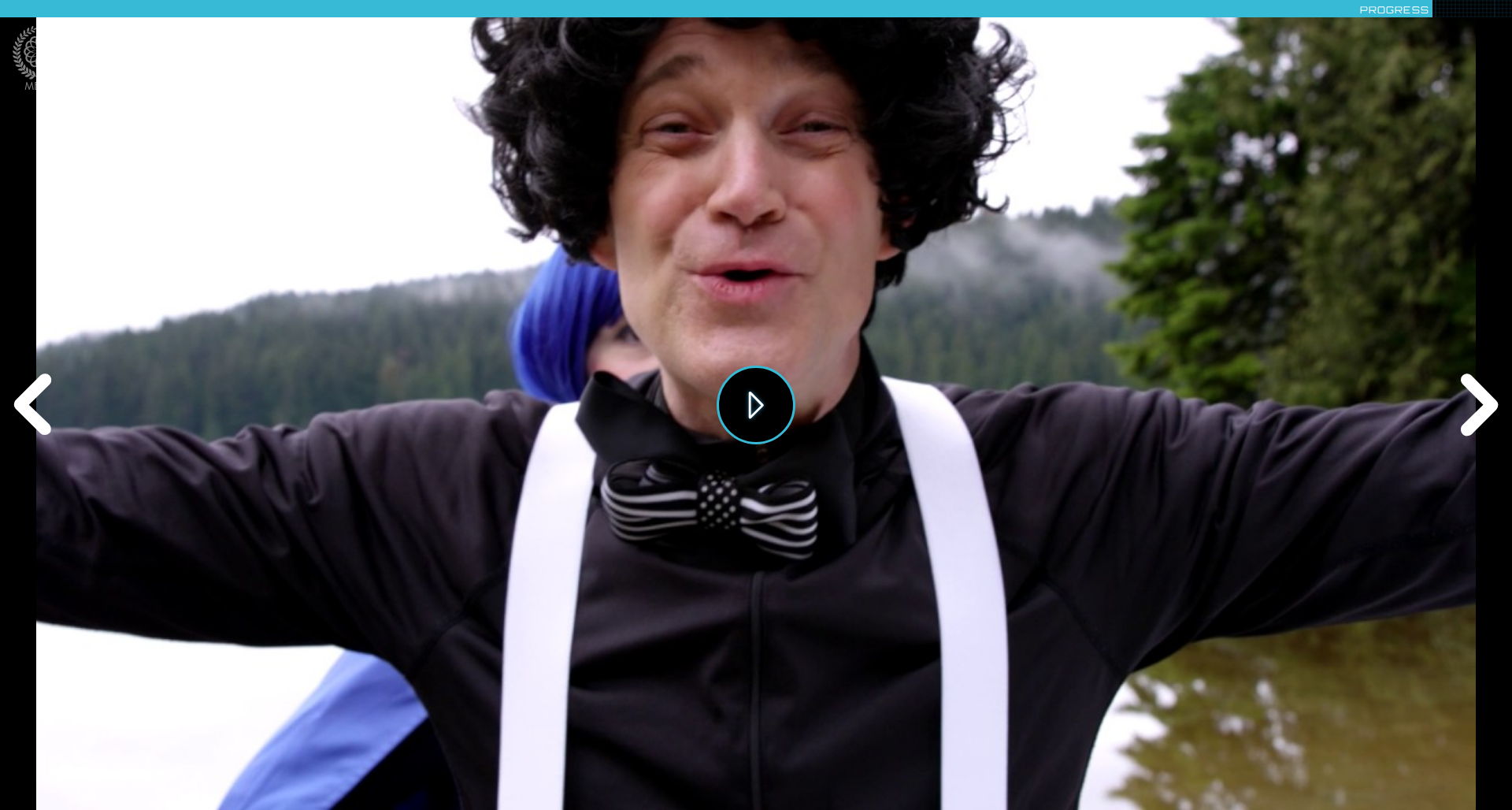
click at [753, 406] on button "Play" at bounding box center [756, 405] width 79 height 79
click at [1007, 412] on div "Next" at bounding box center [1476, 405] width 72 height 242
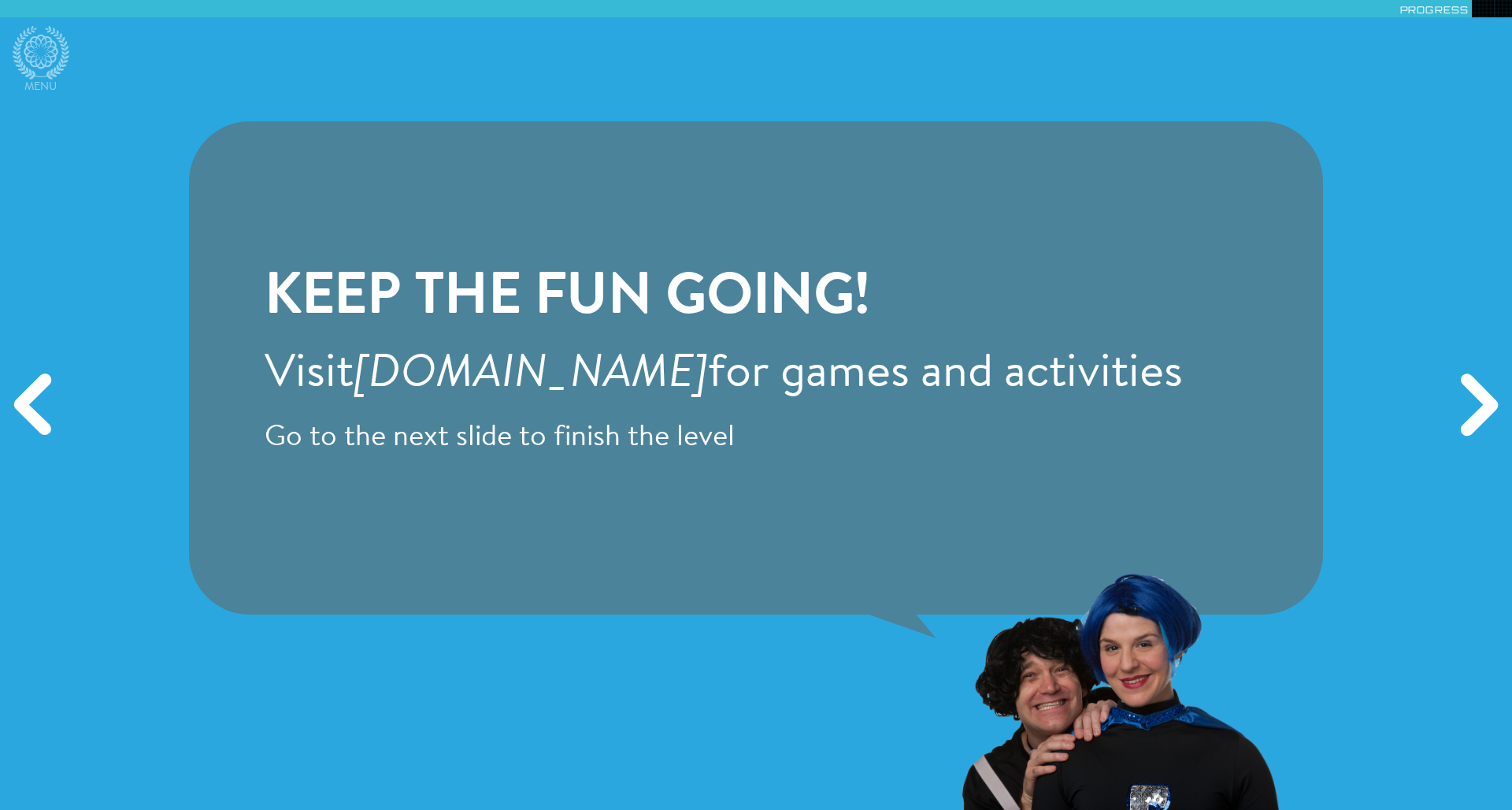
click at [1007, 412] on div "Next" at bounding box center [1476, 405] width 72 height 242
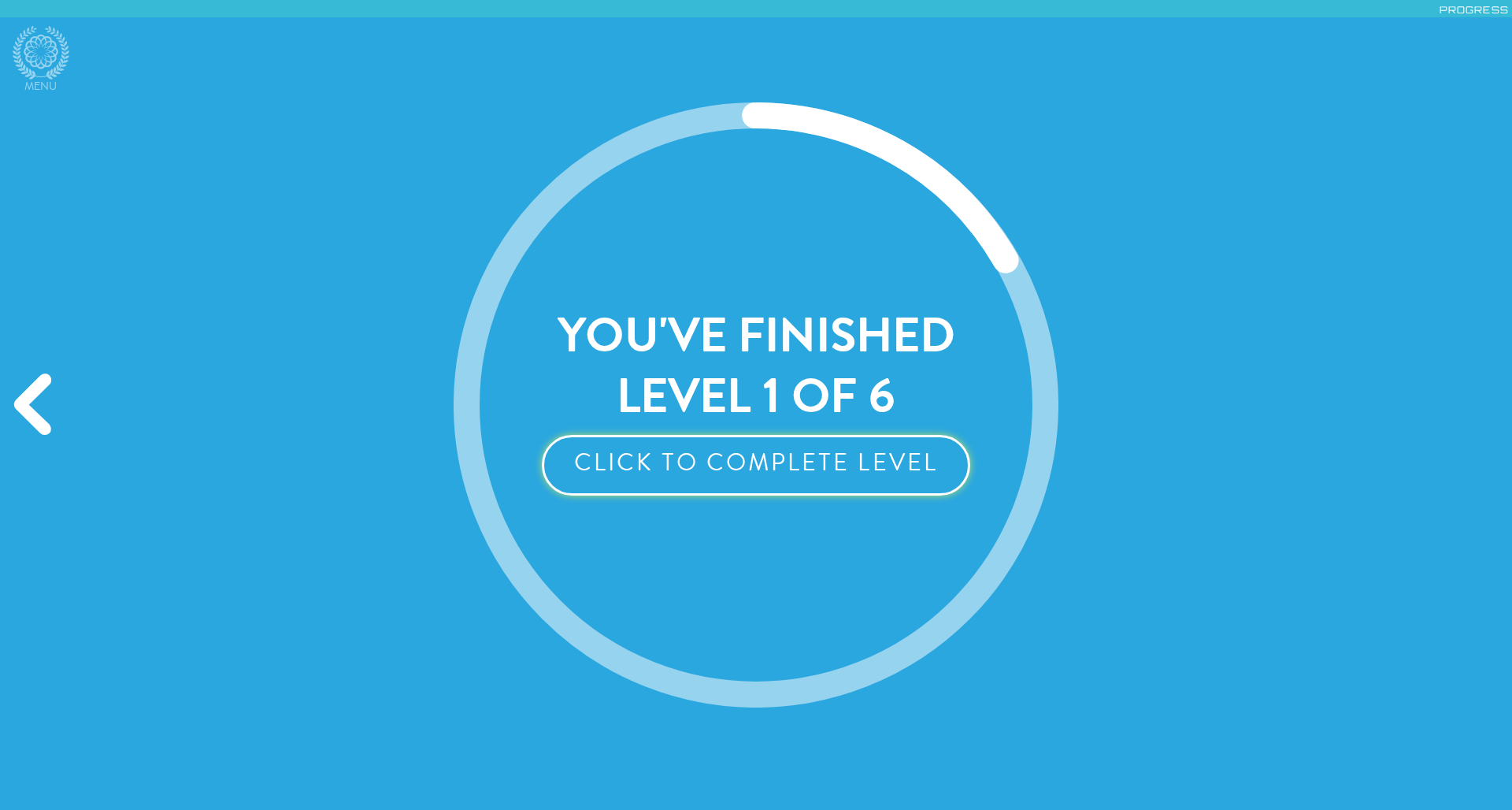
click at [785, 464] on button "Click to Complete Level" at bounding box center [756, 465] width 429 height 60
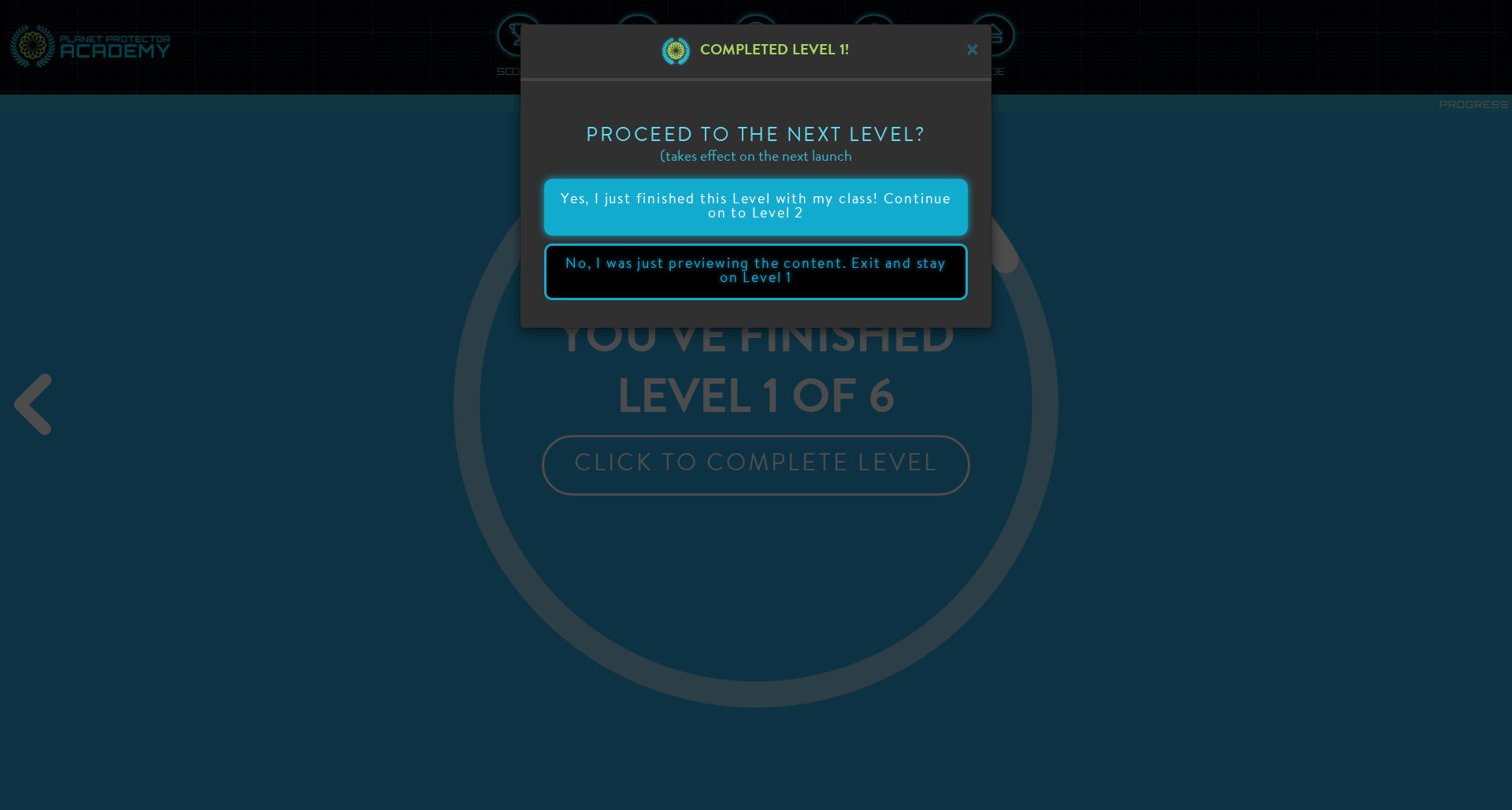
click at [779, 212] on button "Yes, I just finished this Level with my class! Continue on to Level 2" at bounding box center [756, 207] width 424 height 57
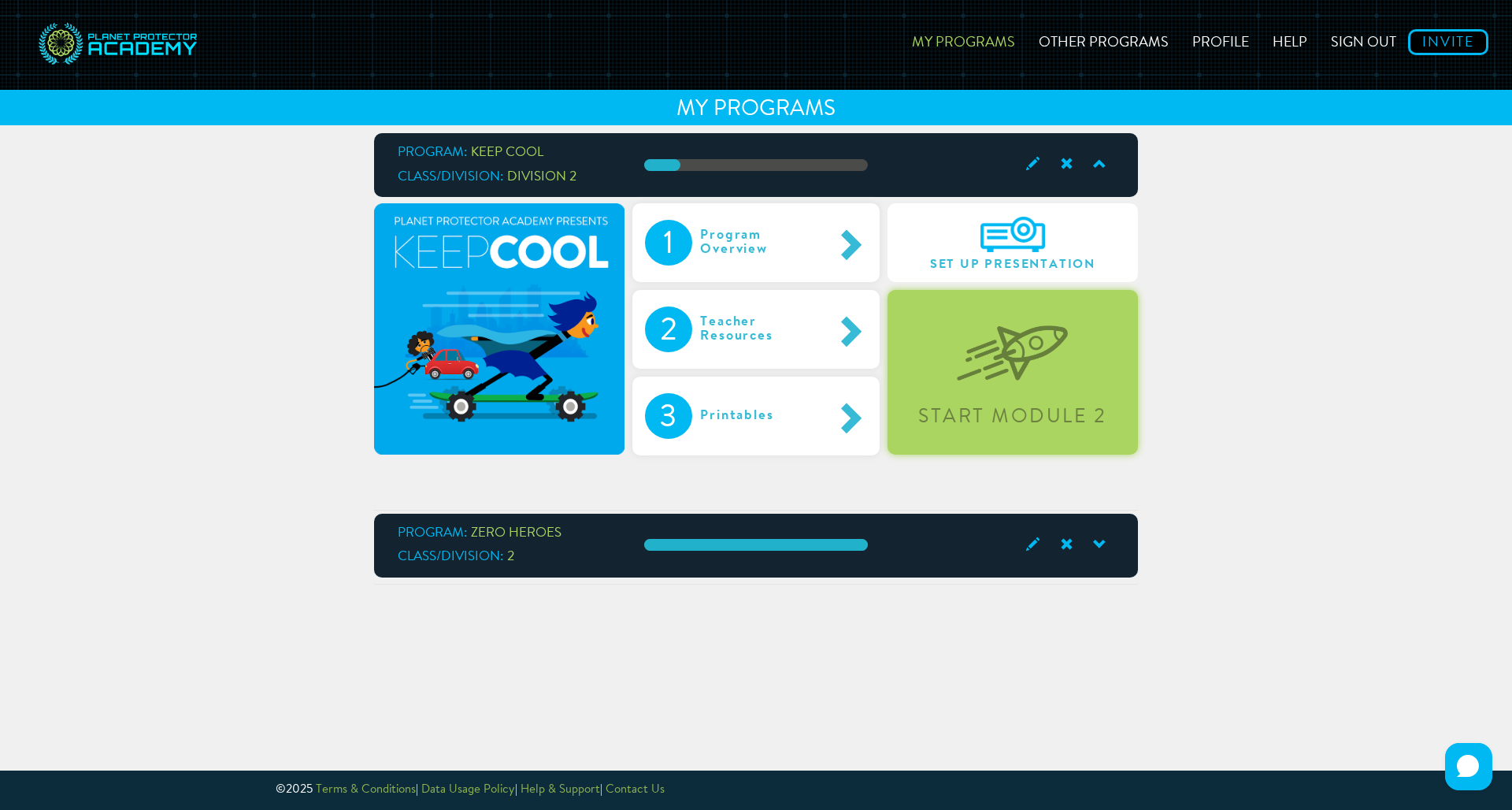
click at [945, 355] on div "Start Module 2" at bounding box center [1013, 371] width 250 height 164
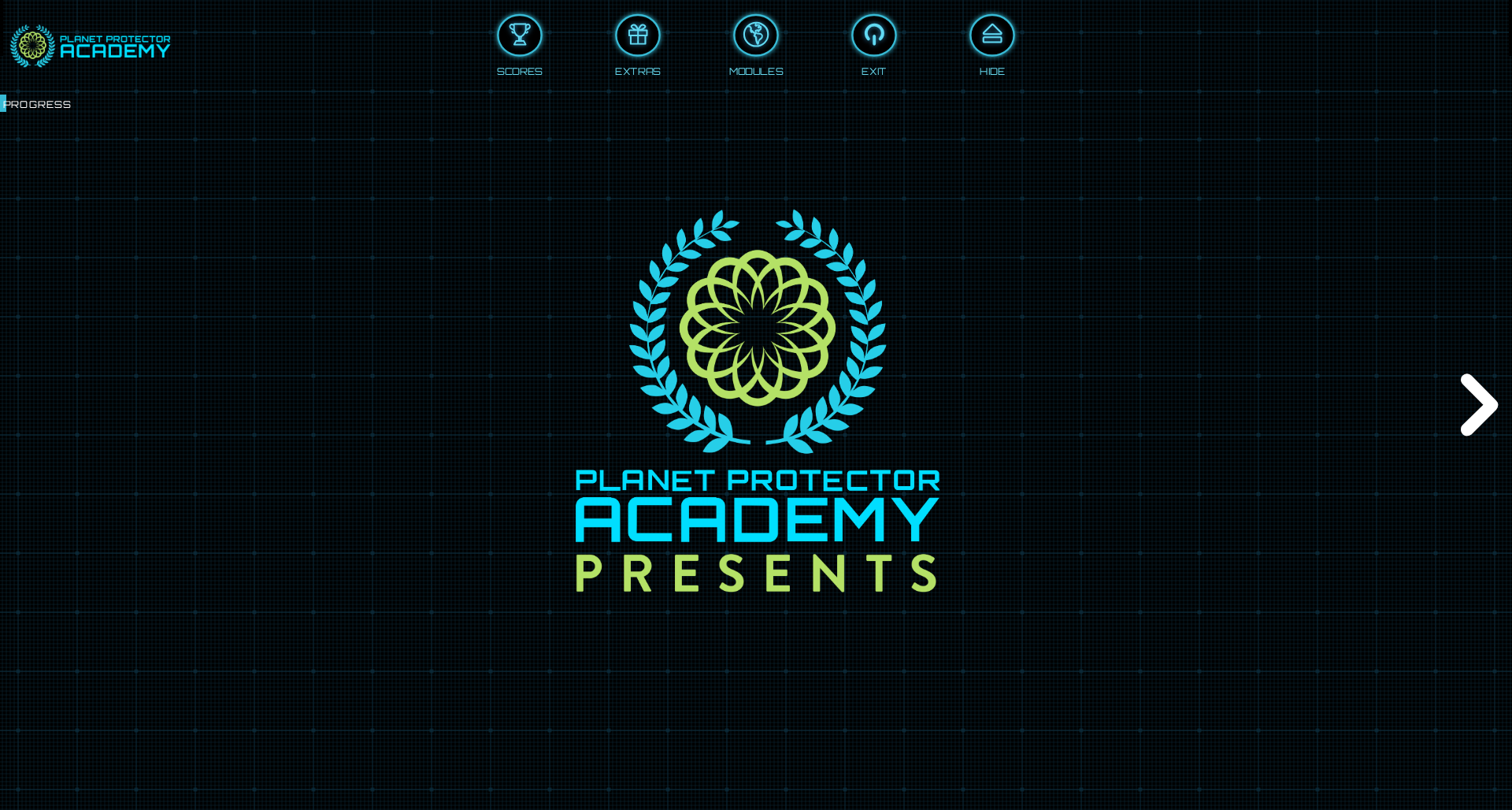
click at [1007, 400] on div "Next" at bounding box center [1476, 405] width 72 height 242
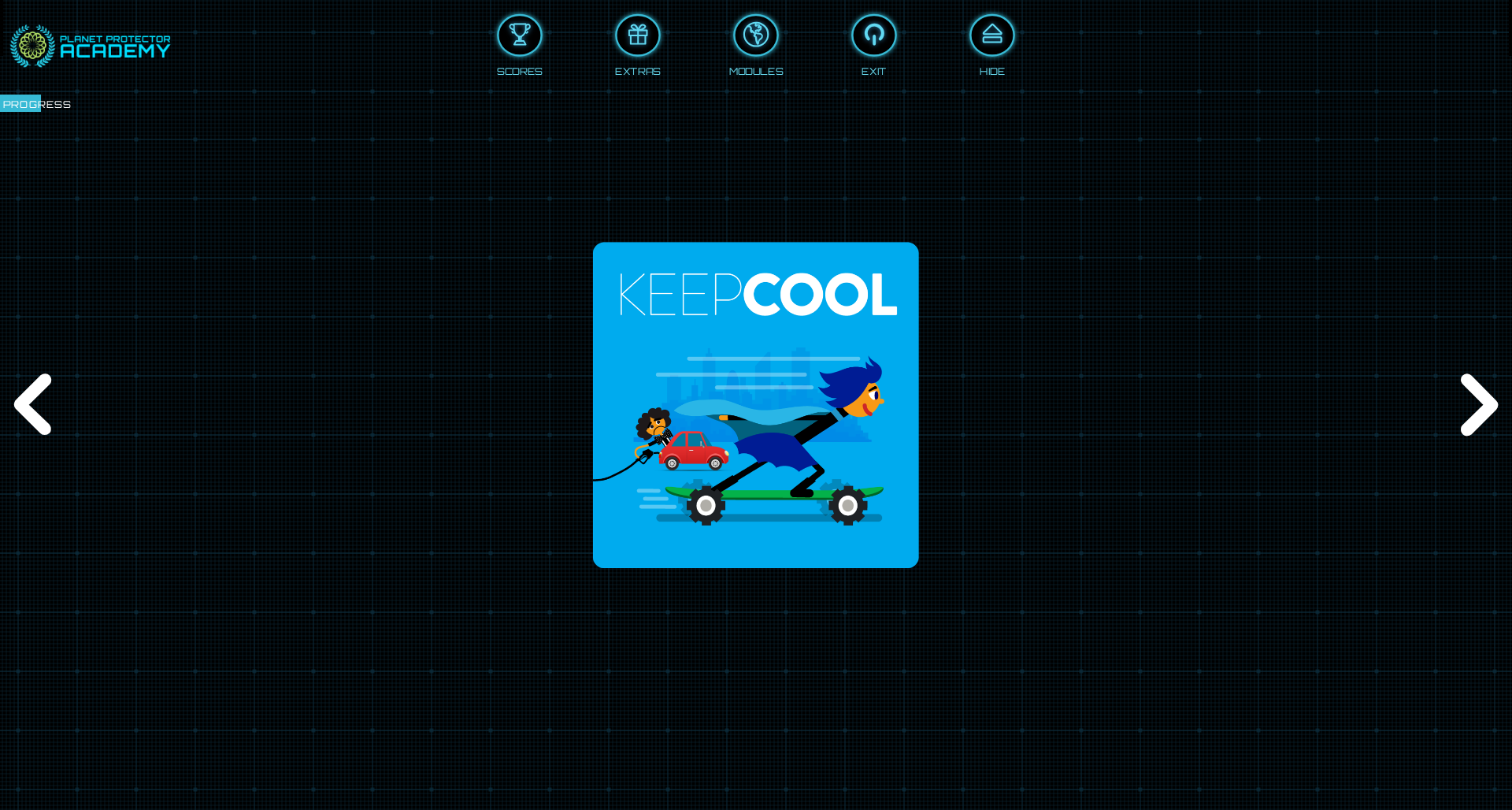
click at [1007, 404] on div "Next" at bounding box center [1476, 405] width 72 height 242
